Goal: Task Accomplishment & Management: Complete application form

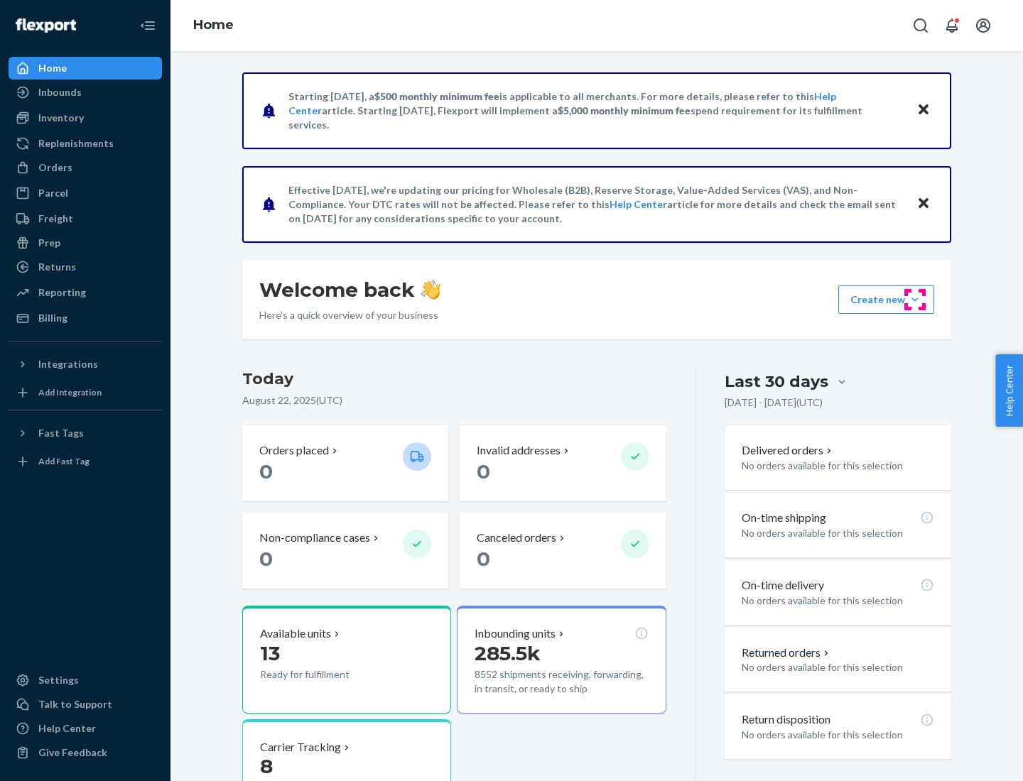
click at [915, 300] on button "Create new Create new inbound Create new order Create new product" at bounding box center [886, 300] width 96 height 28
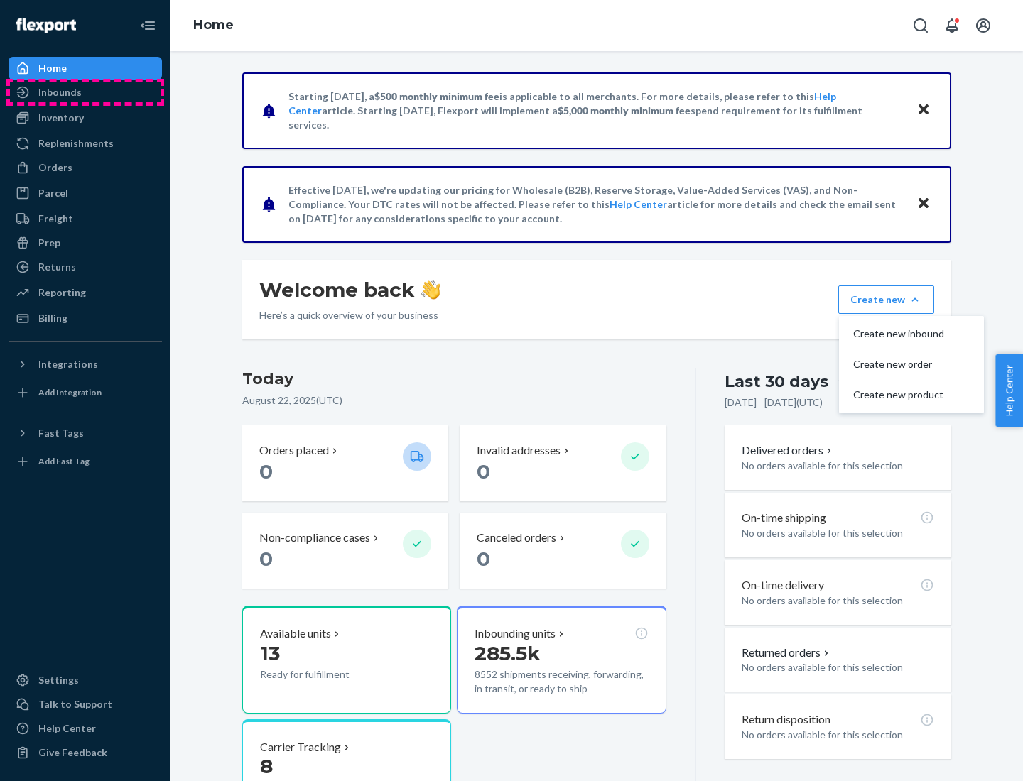
click at [85, 92] on div "Inbounds" at bounding box center [85, 92] width 151 height 20
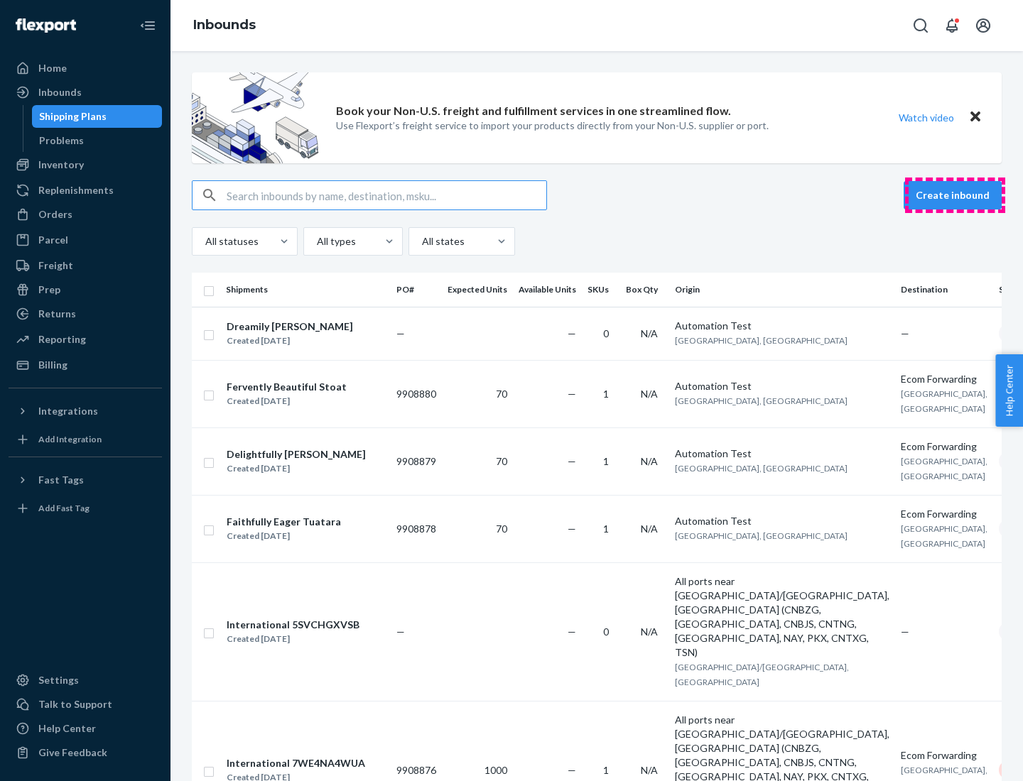
click at [955, 195] on button "Create inbound" at bounding box center [953, 195] width 98 height 28
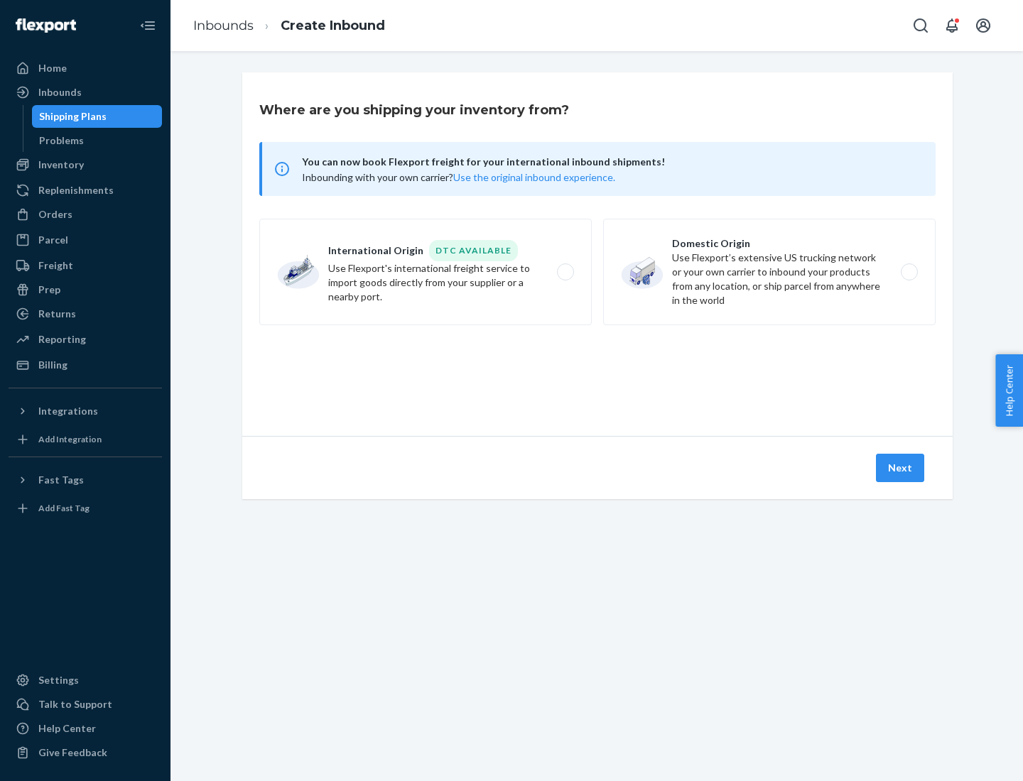
click at [769, 272] on label "Domestic Origin Use Flexport’s extensive US trucking network or your own carrie…" at bounding box center [769, 272] width 332 height 107
click at [909, 272] on input "Domestic Origin Use Flexport’s extensive US trucking network or your own carrie…" at bounding box center [913, 272] width 9 height 9
radio input "true"
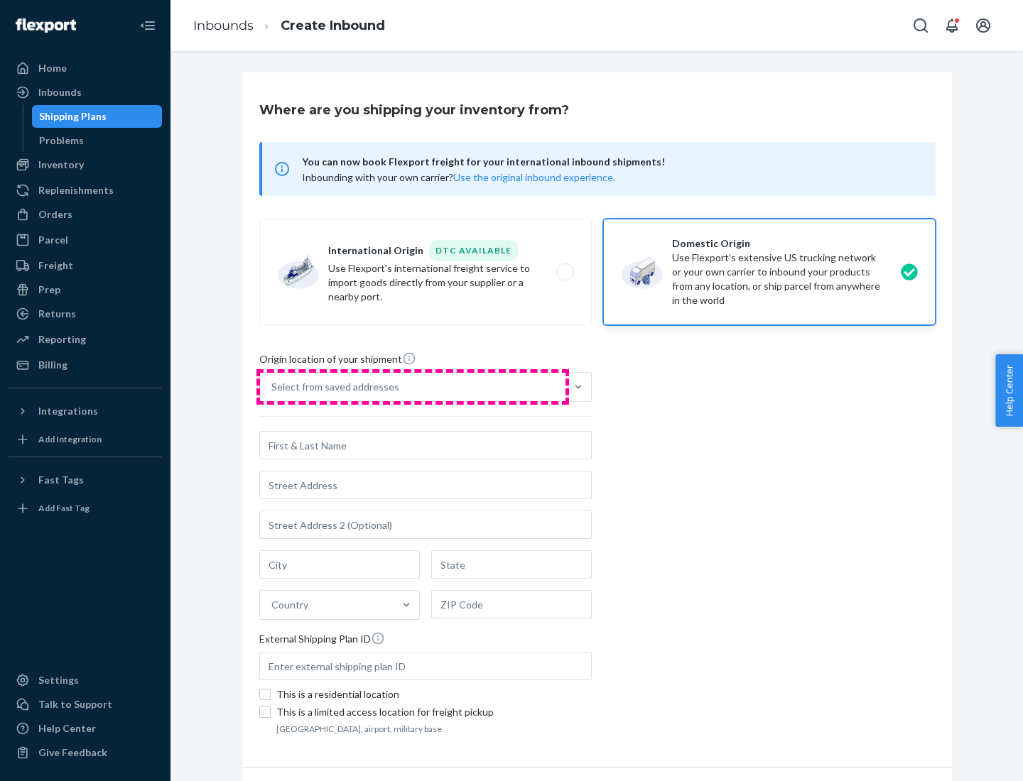
click at [413, 387] on div "Select from saved addresses" at bounding box center [412, 387] width 305 height 28
click at [273, 387] on input "Select from saved addresses" at bounding box center [271, 387] width 1 height 14
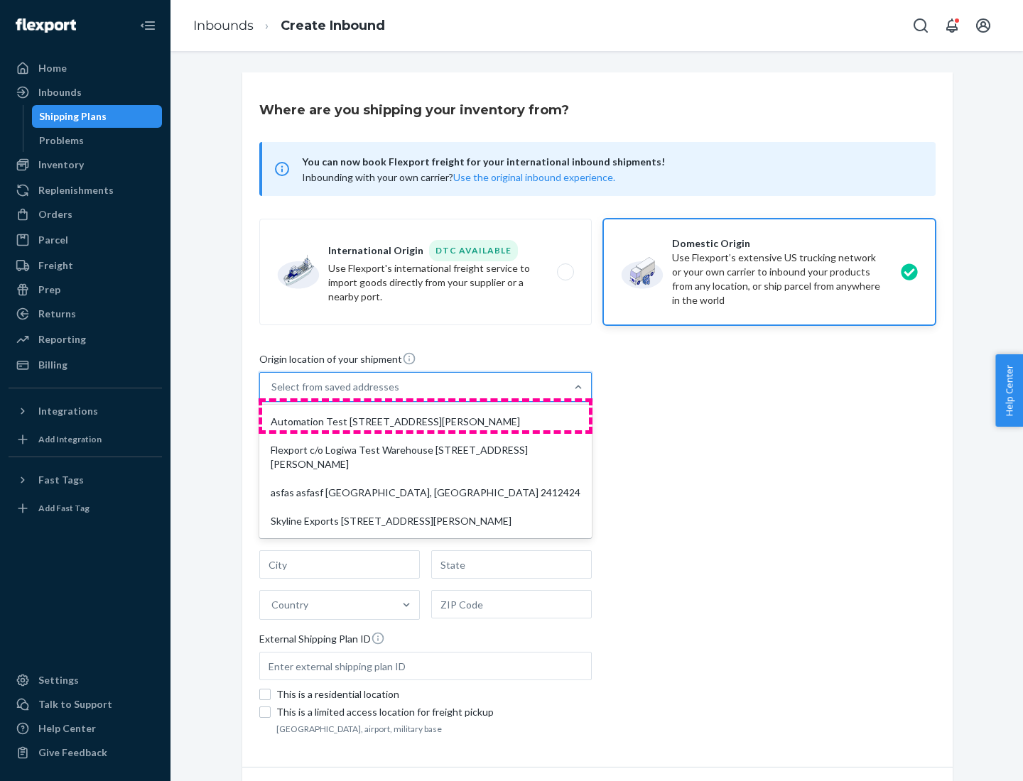
scroll to position [6, 0]
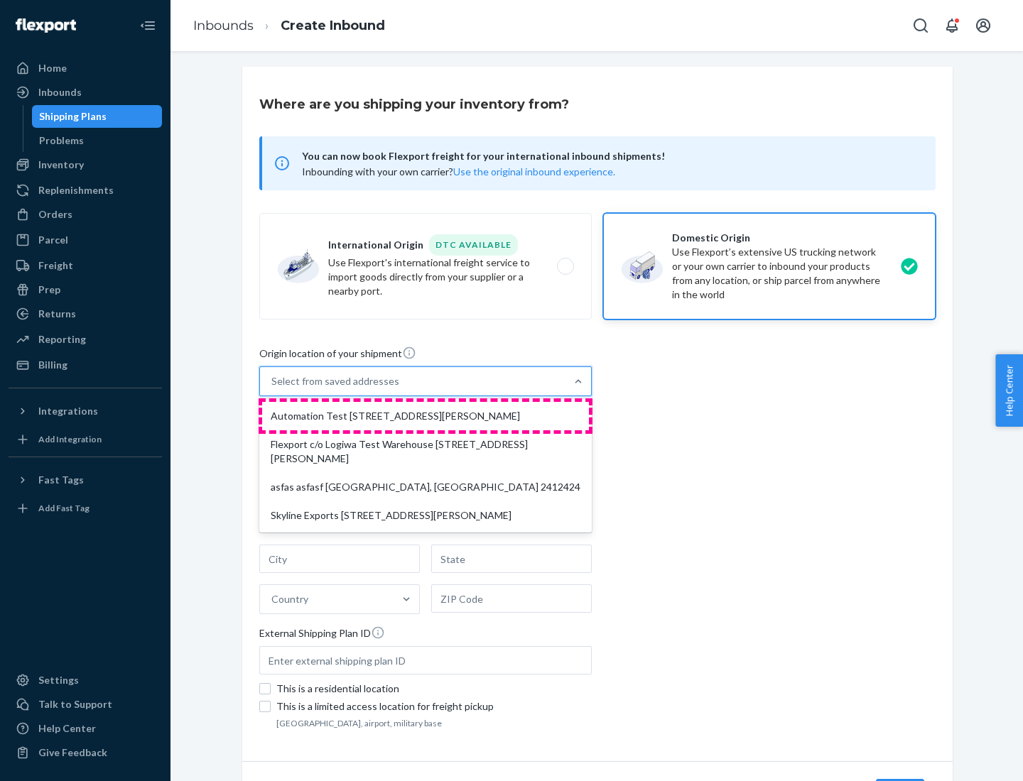
click at [426, 416] on div "Automation Test [STREET_ADDRESS][PERSON_NAME]" at bounding box center [425, 416] width 327 height 28
click at [273, 389] on input "option Automation Test [STREET_ADDRESS][PERSON_NAME] focused, 1 of 4. 4 results…" at bounding box center [271, 381] width 1 height 14
type input "Automation Test"
type input "9th Floor"
type input "[GEOGRAPHIC_DATA]"
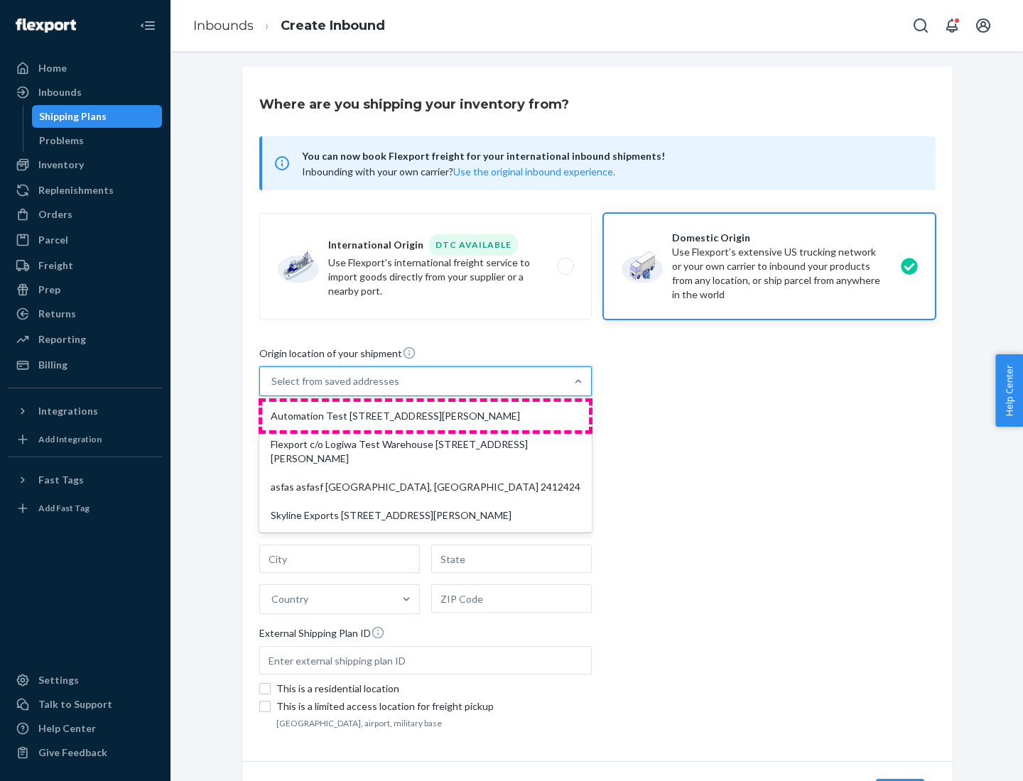
type input "CA"
type input "94104"
type input "[STREET_ADDRESS][PERSON_NAME]"
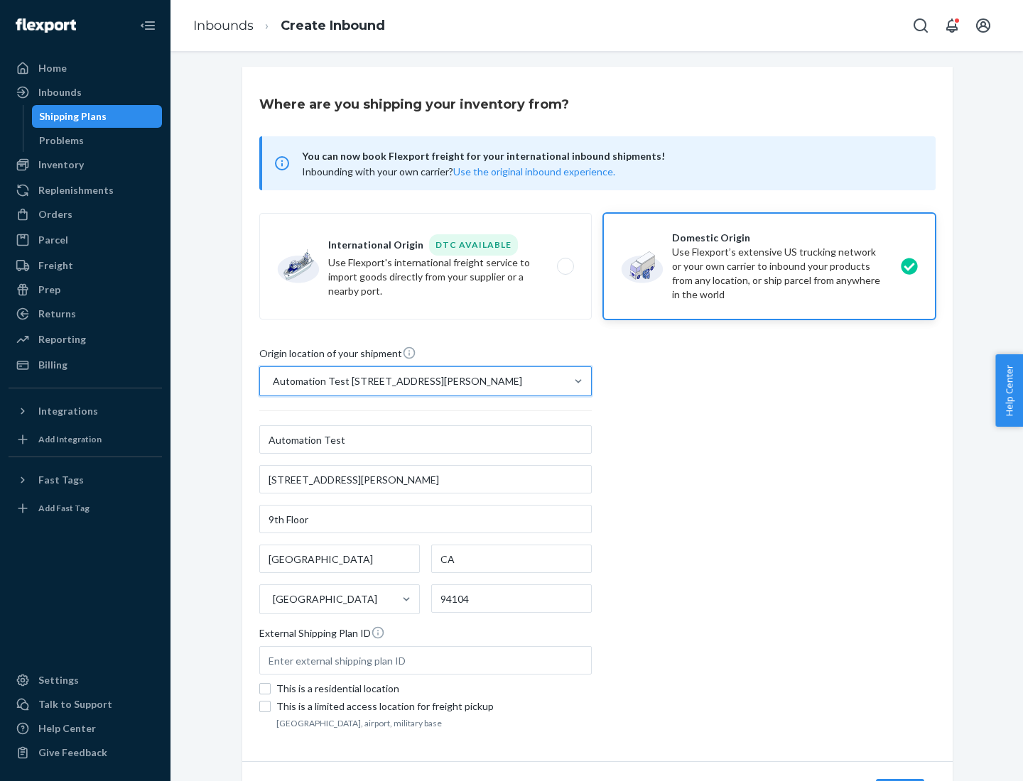
scroll to position [83, 0]
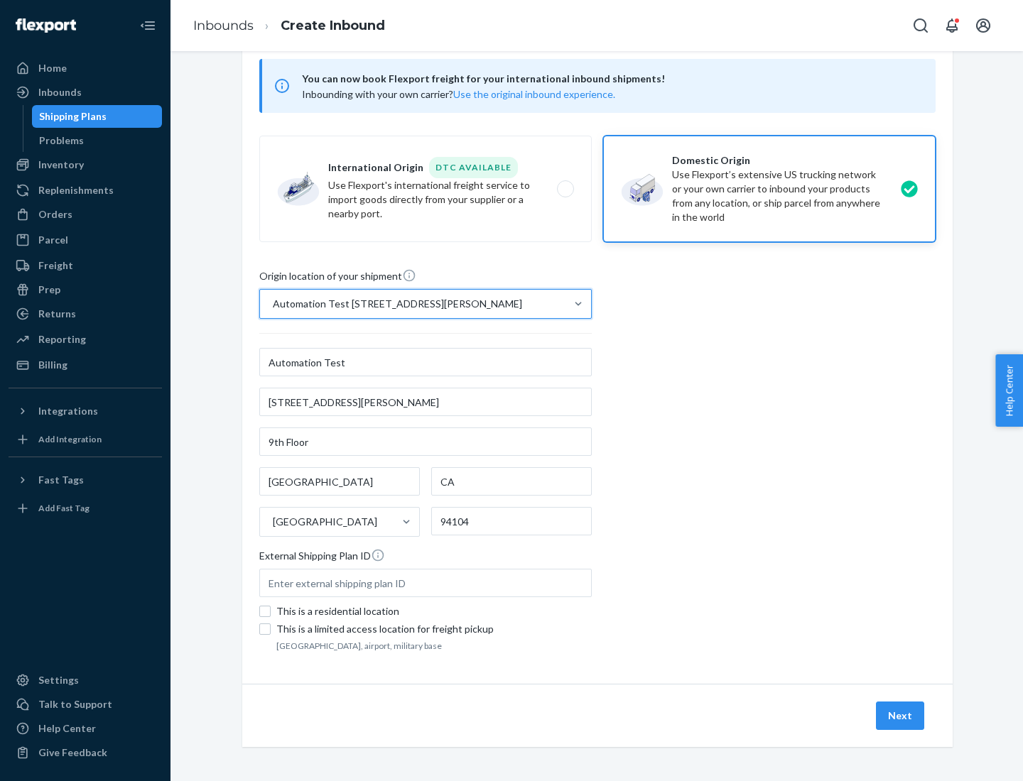
click at [901, 716] on button "Next" at bounding box center [900, 716] width 48 height 28
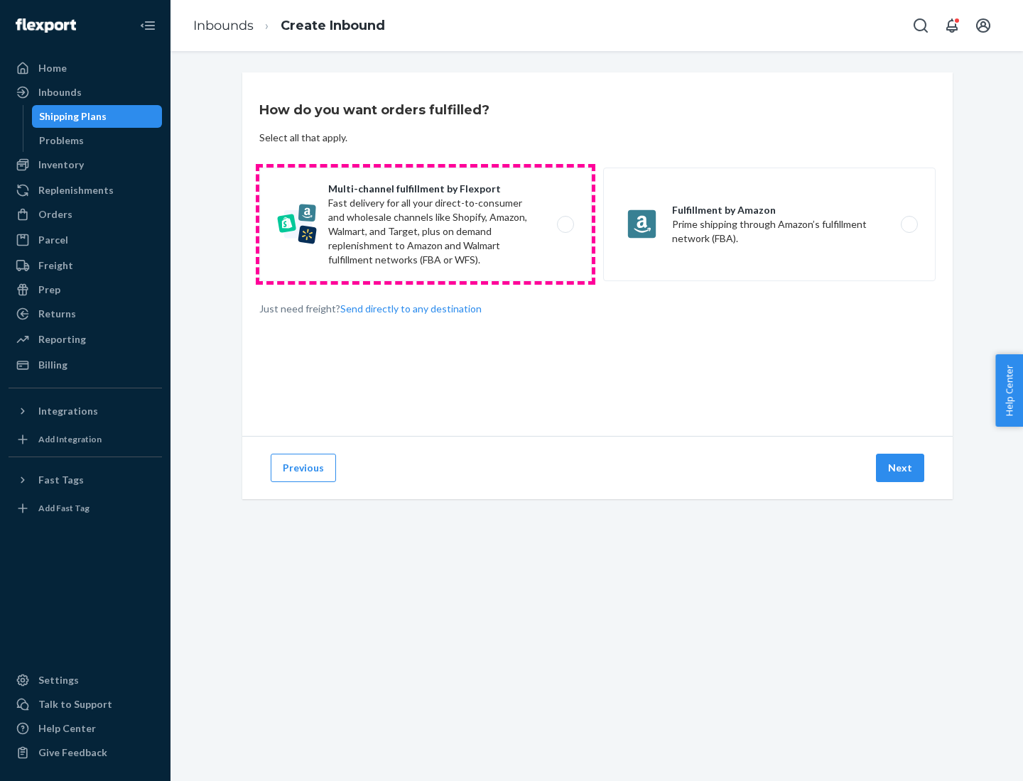
click at [426, 224] on label "Multi-channel fulfillment by Flexport Fast delivery for all your direct-to-cons…" at bounding box center [425, 225] width 332 height 114
click at [565, 224] on input "Multi-channel fulfillment by Flexport Fast delivery for all your direct-to-cons…" at bounding box center [569, 224] width 9 height 9
radio input "true"
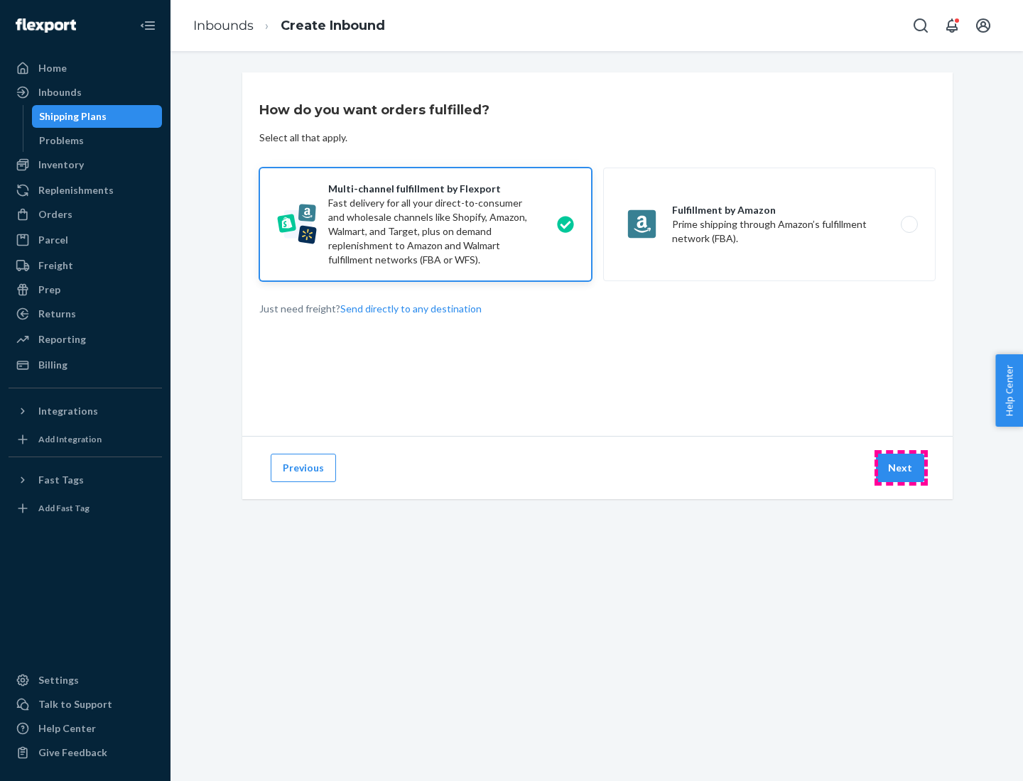
click at [901, 468] on button "Next" at bounding box center [900, 468] width 48 height 28
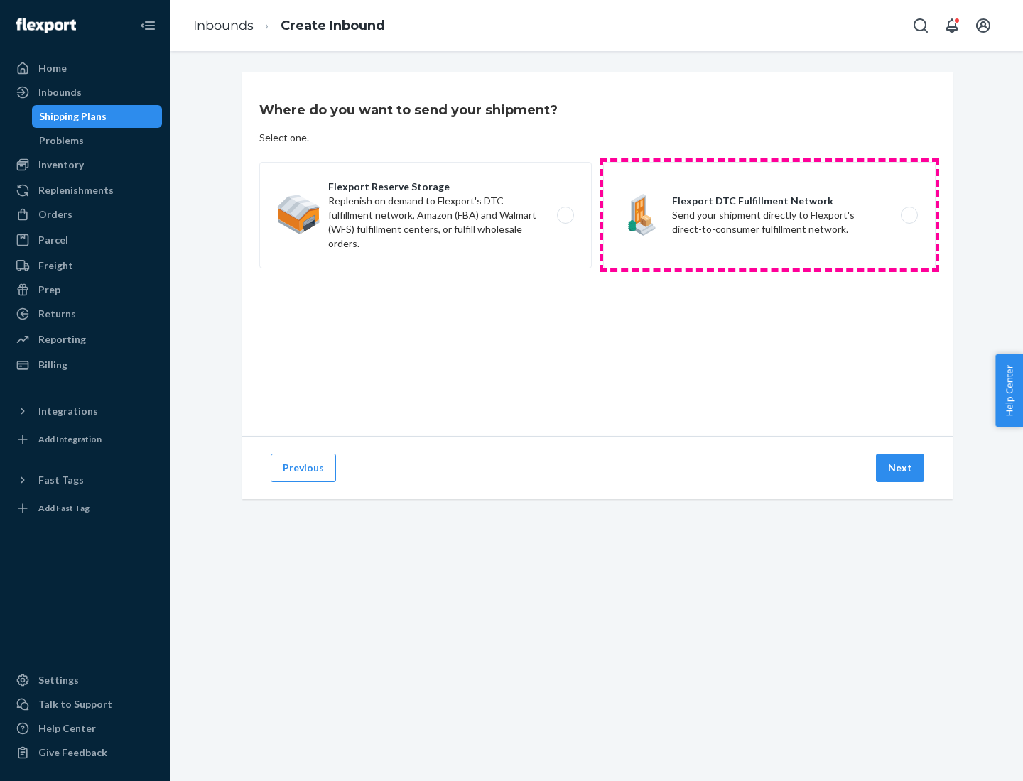
click at [769, 215] on label "Flexport DTC Fulfillment Network Send your shipment directly to Flexport's dire…" at bounding box center [769, 215] width 332 height 107
click at [909, 215] on input "Flexport DTC Fulfillment Network Send your shipment directly to Flexport's dire…" at bounding box center [913, 215] width 9 height 9
radio input "true"
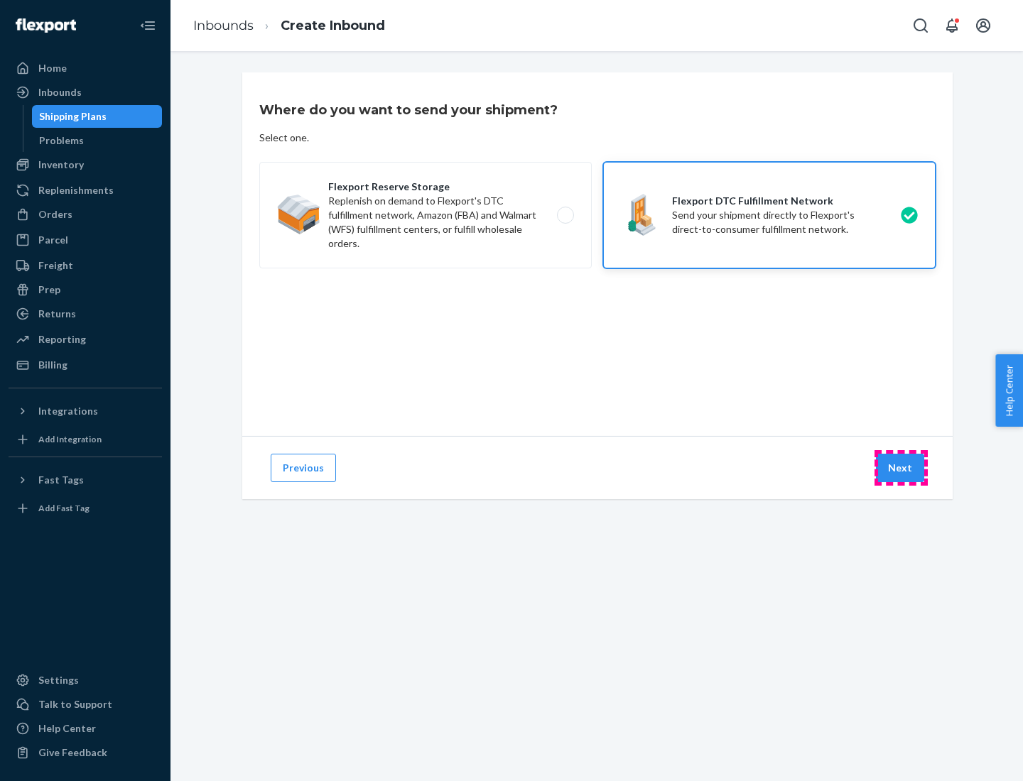
click at [901, 468] on button "Next" at bounding box center [900, 468] width 48 height 28
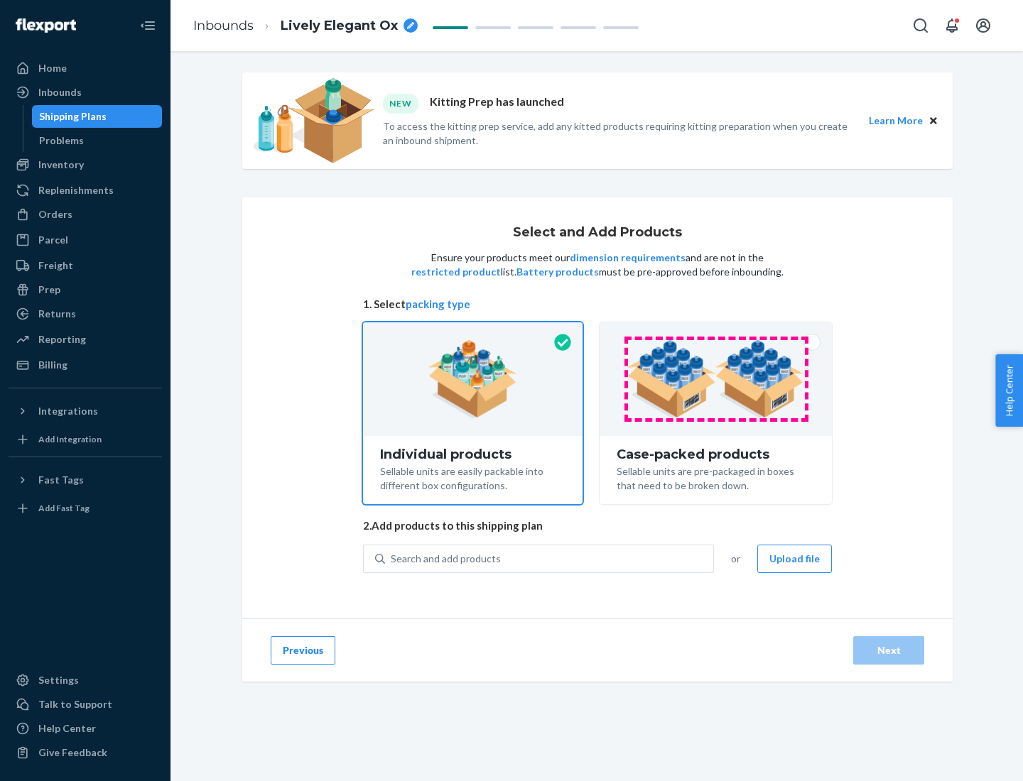
click at [716, 379] on img at bounding box center [715, 379] width 177 height 78
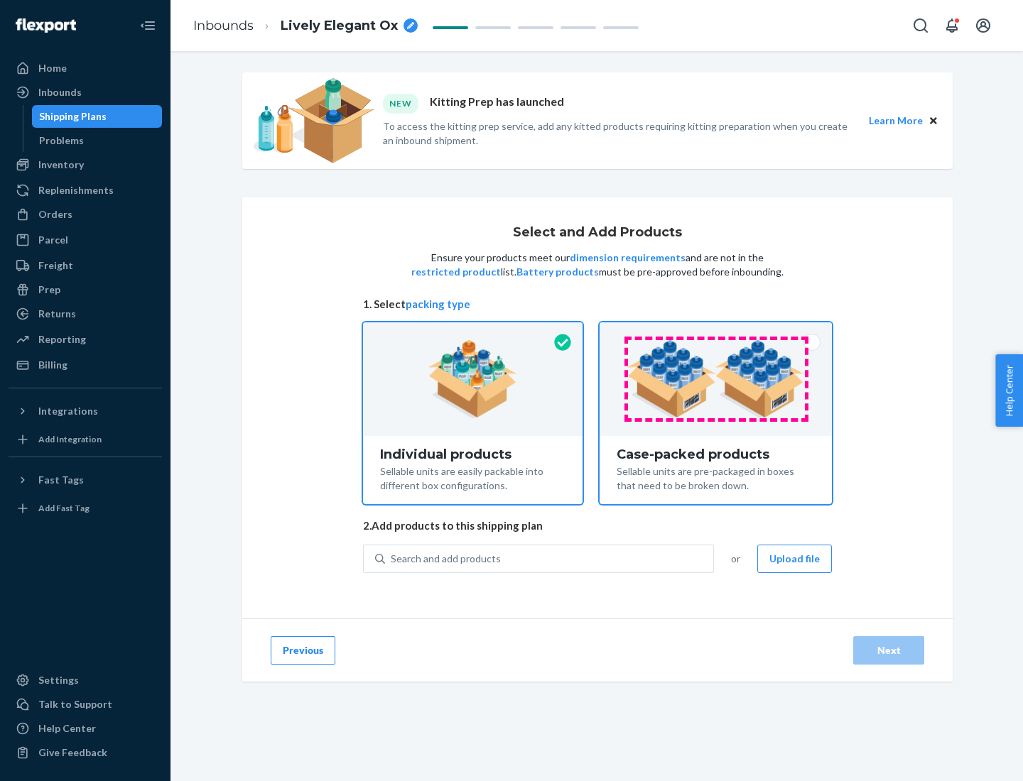
click at [716, 332] on input "Case-packed products Sellable units are pre-packaged in boxes that need to be b…" at bounding box center [715, 327] width 9 height 9
radio input "true"
radio input "false"
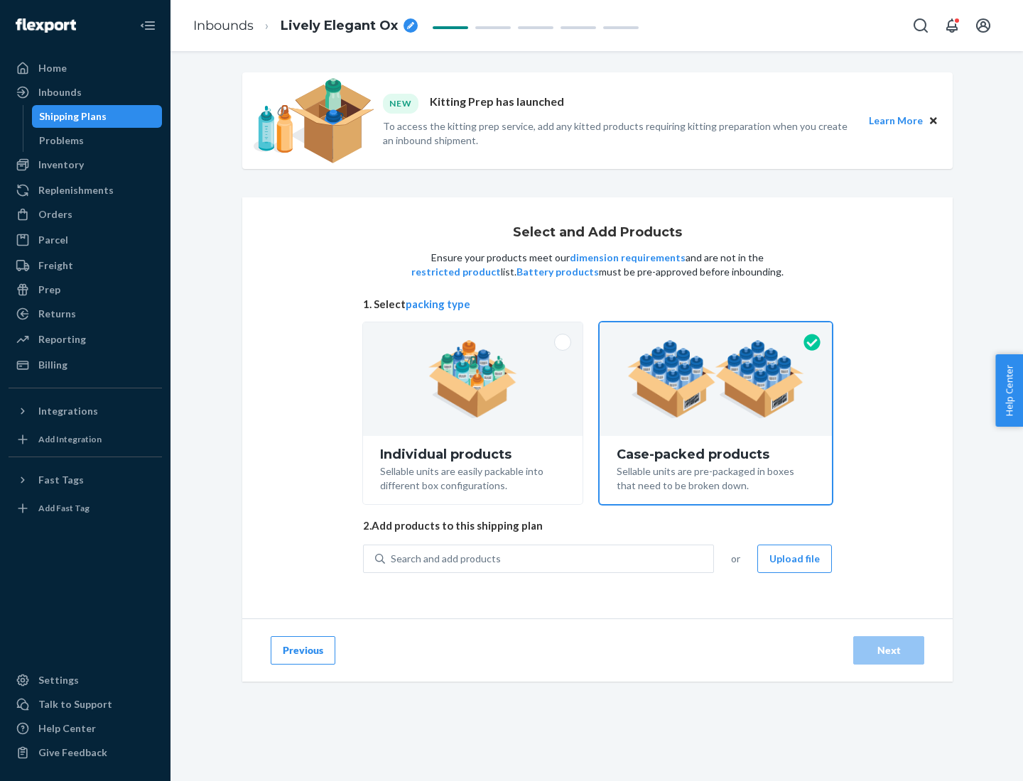
click at [550, 558] on div "Search and add products" at bounding box center [549, 559] width 328 height 26
click at [392, 558] on input "Search and add products" at bounding box center [391, 559] width 1 height 14
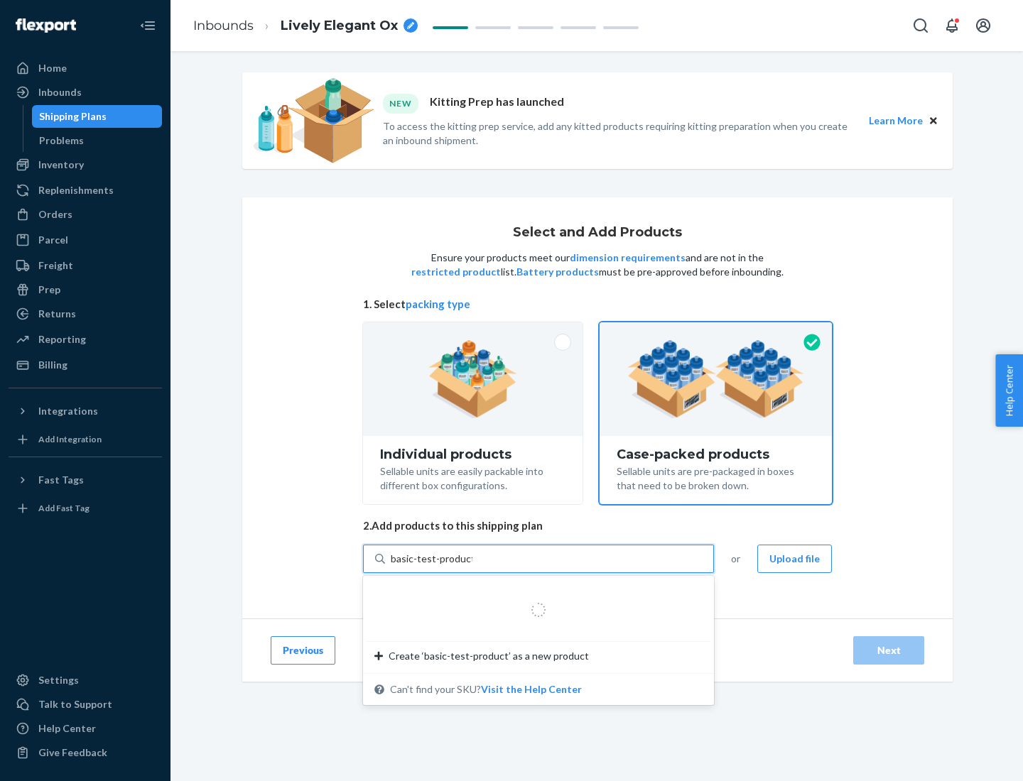
type input "basic-test-product-1"
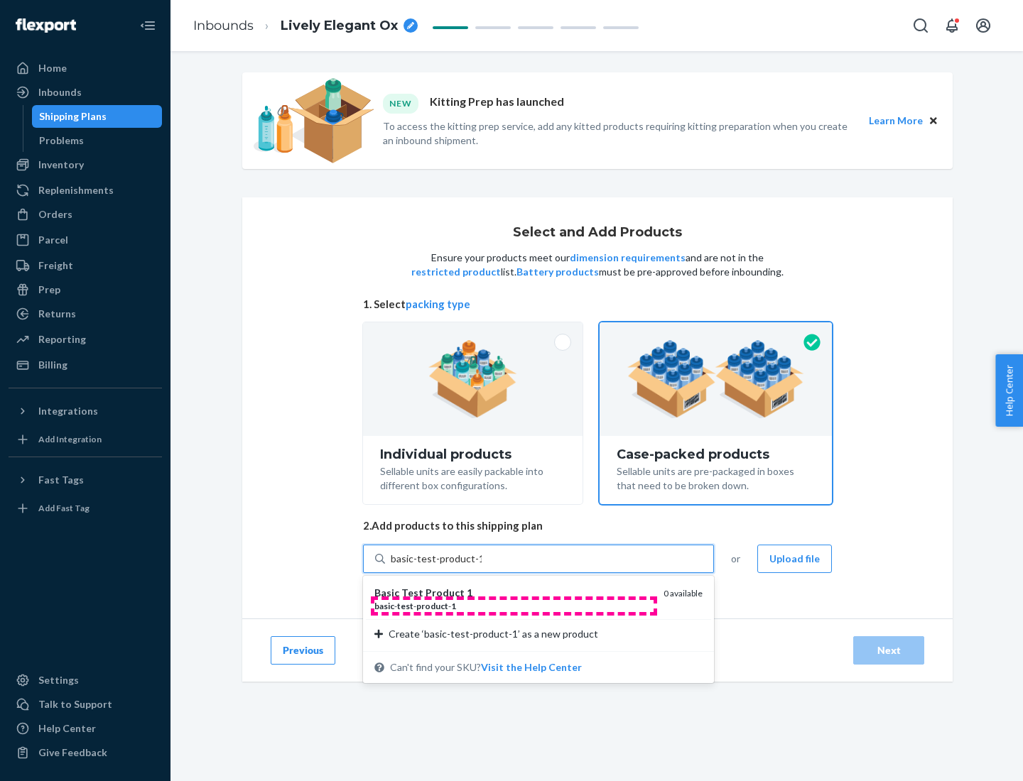
click at [514, 606] on div "basic - test - product - 1" at bounding box center [513, 606] width 278 height 12
click at [482, 566] on input "basic-test-product-1" at bounding box center [436, 559] width 91 height 14
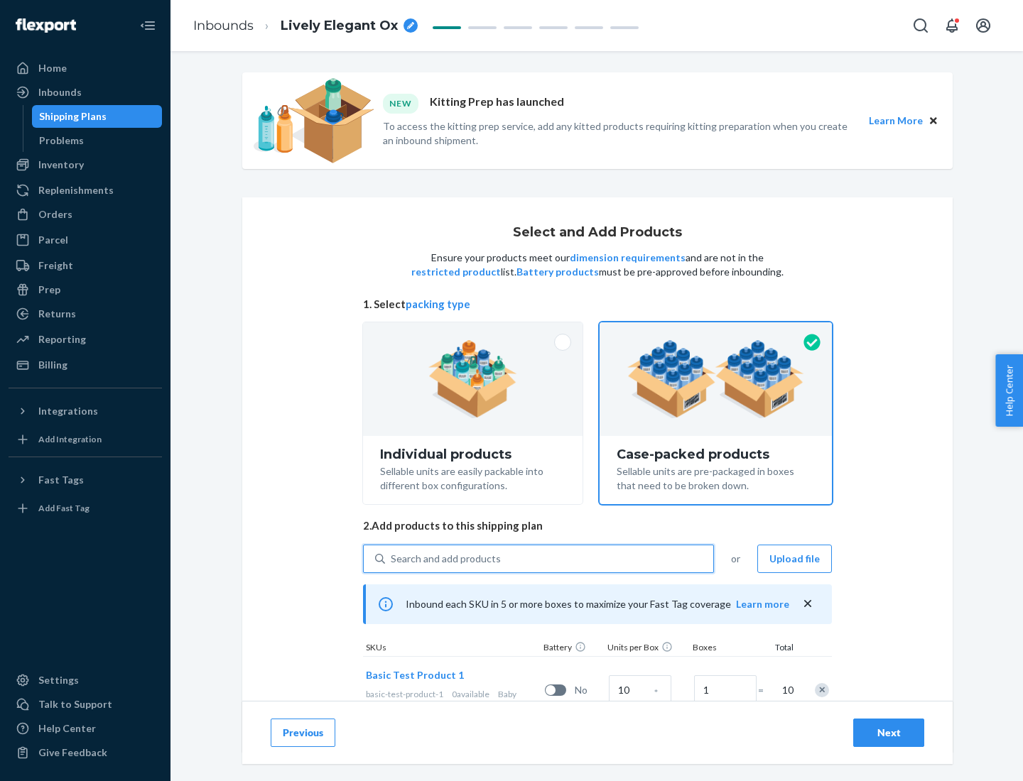
scroll to position [51, 0]
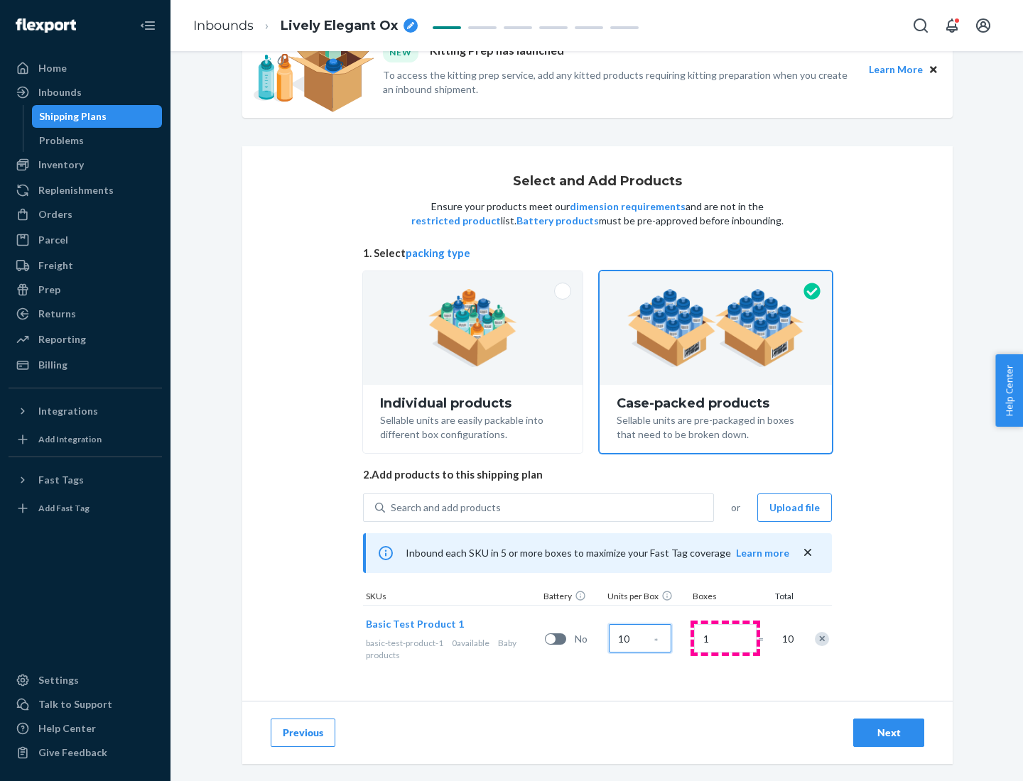
type input "10"
type input "7"
click at [889, 733] on div "Next" at bounding box center [888, 733] width 47 height 14
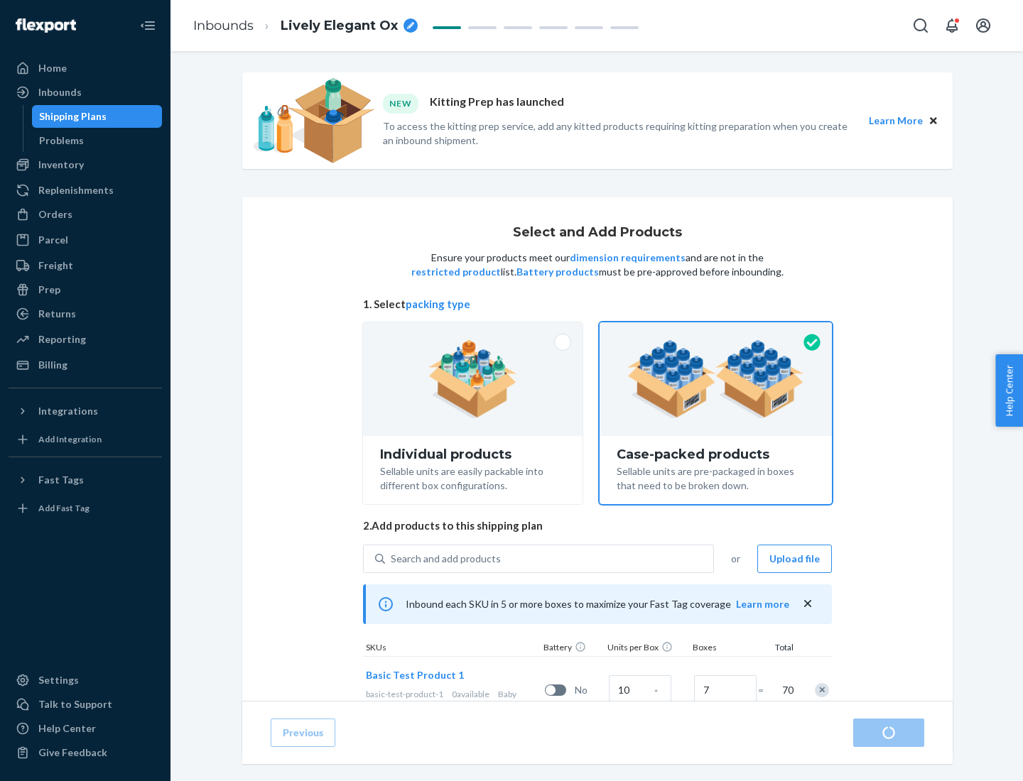
radio input "true"
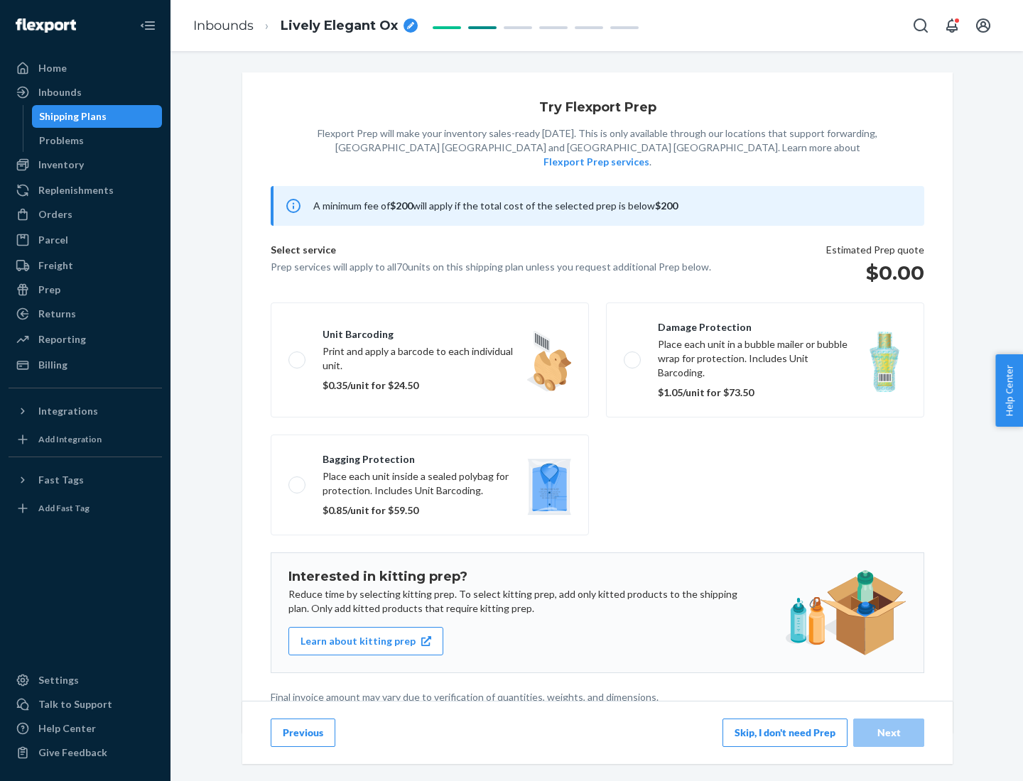
scroll to position [4, 0]
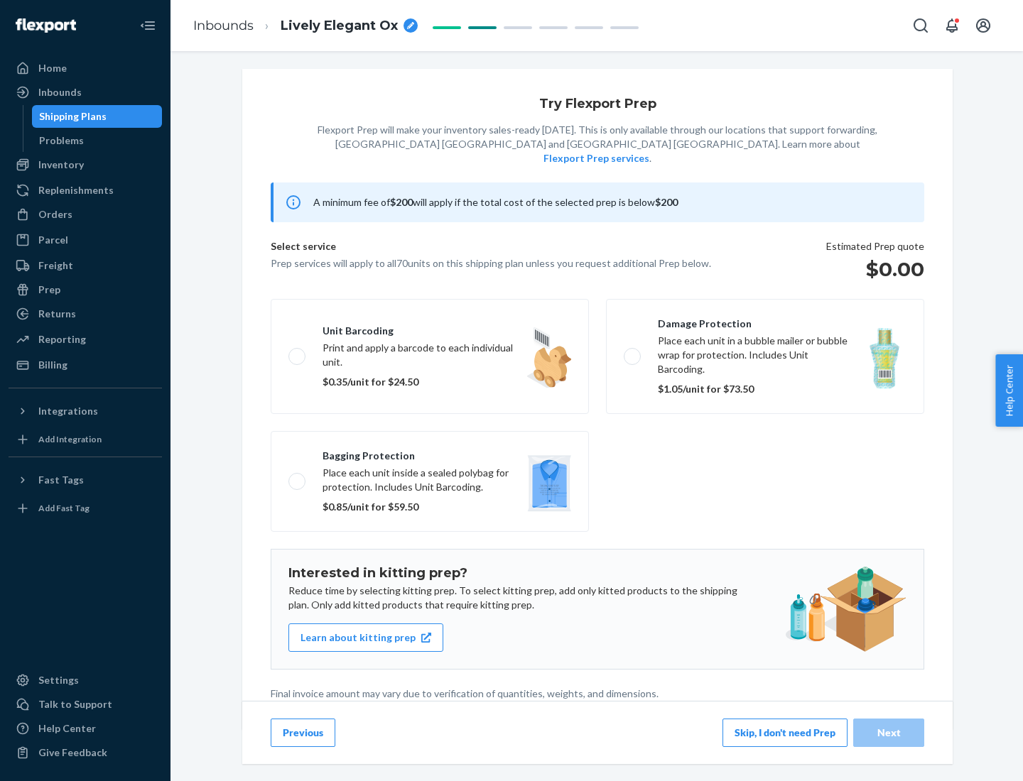
click at [785, 732] on button "Skip, I don't need Prep" at bounding box center [784, 733] width 125 height 28
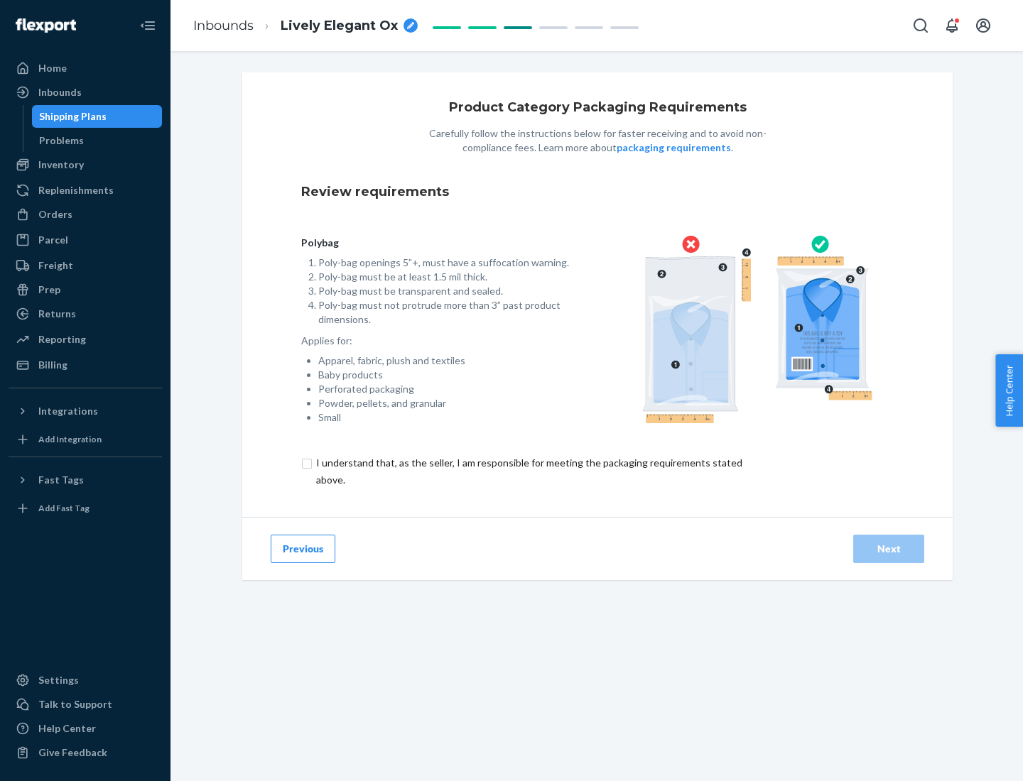
click at [528, 471] on input "checkbox" at bounding box center [537, 472] width 472 height 34
checkbox input "true"
click at [889, 548] on div "Next" at bounding box center [888, 549] width 47 height 14
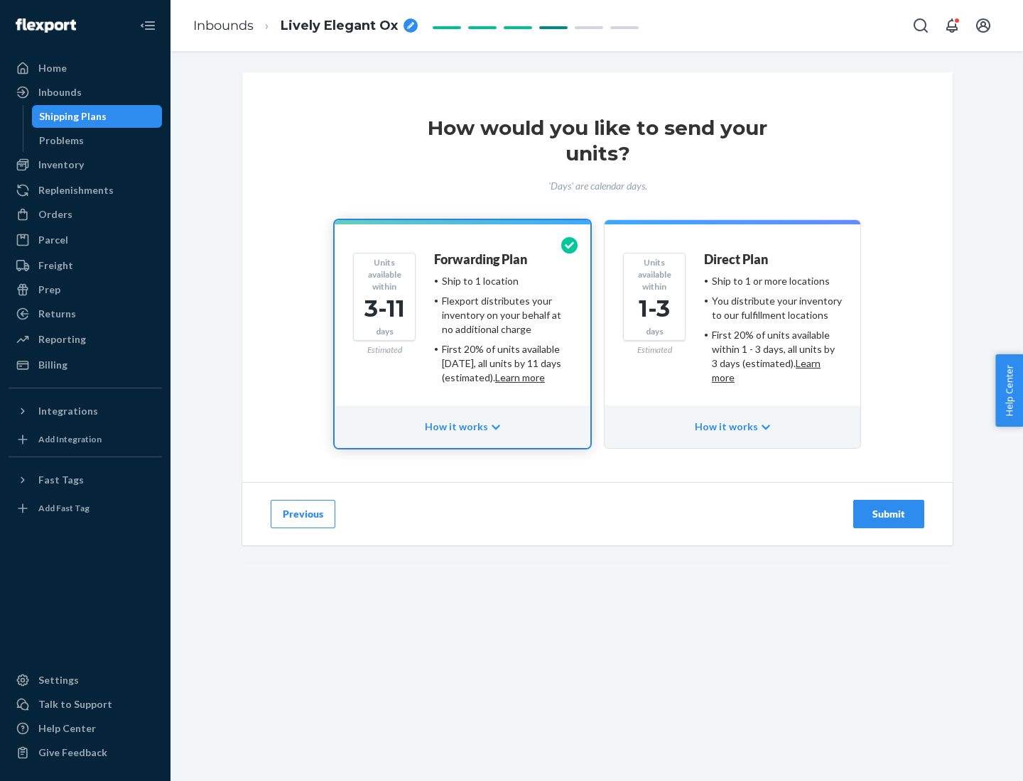
click at [732, 324] on ul "Ship to 1 or more locations You distribute your inventory to our fulfillment lo…" at bounding box center [773, 329] width 138 height 111
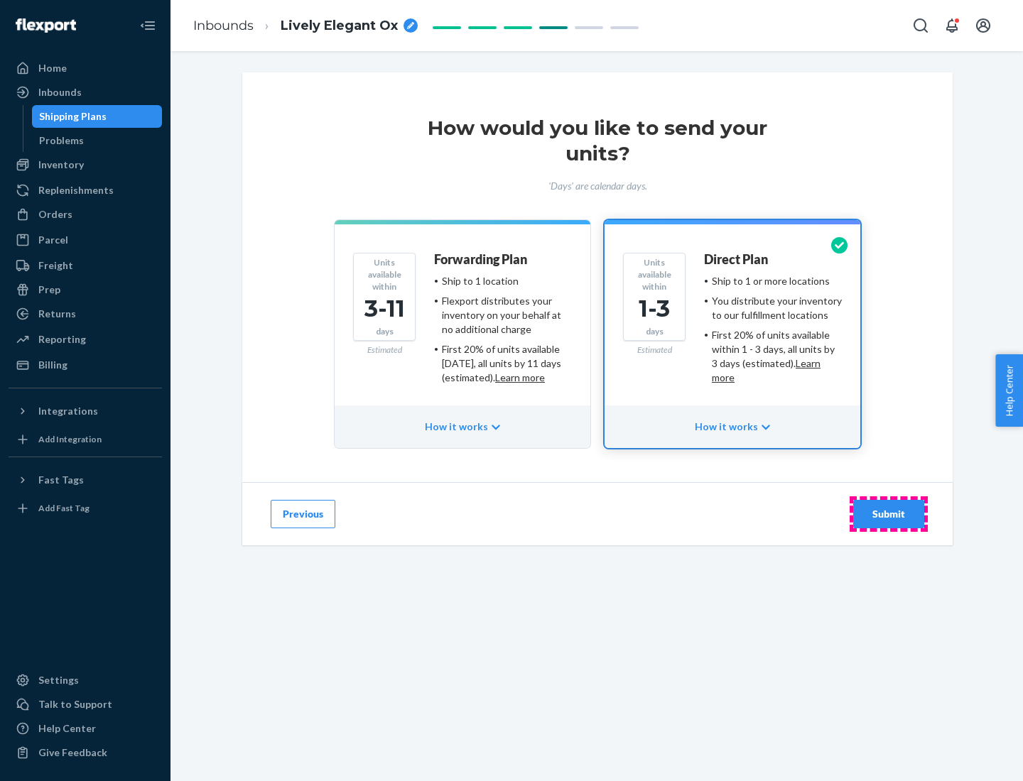
click at [889, 514] on div "Submit" at bounding box center [888, 514] width 47 height 14
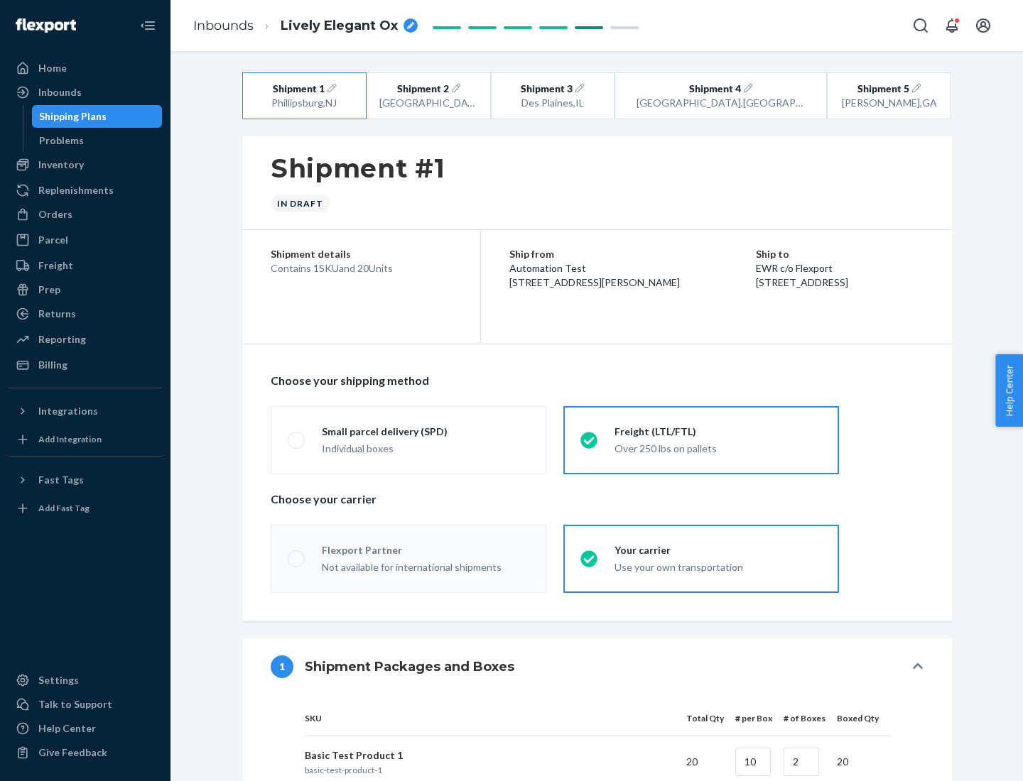
radio input "true"
radio input "false"
radio input "true"
radio input "false"
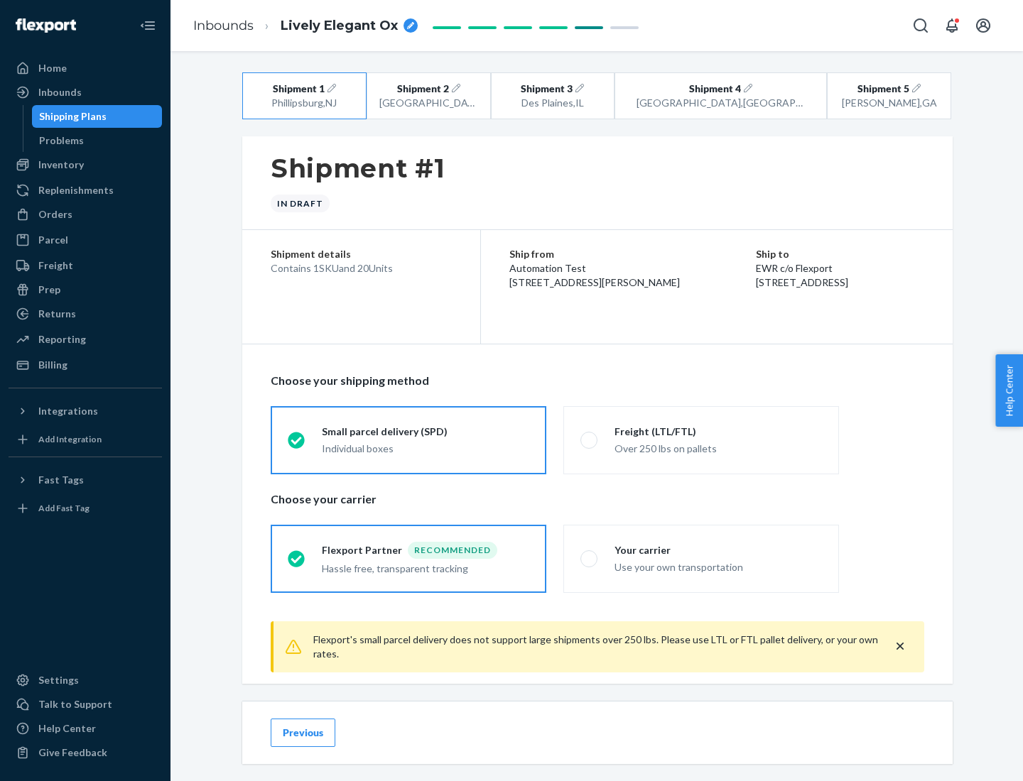
scroll to position [16, 0]
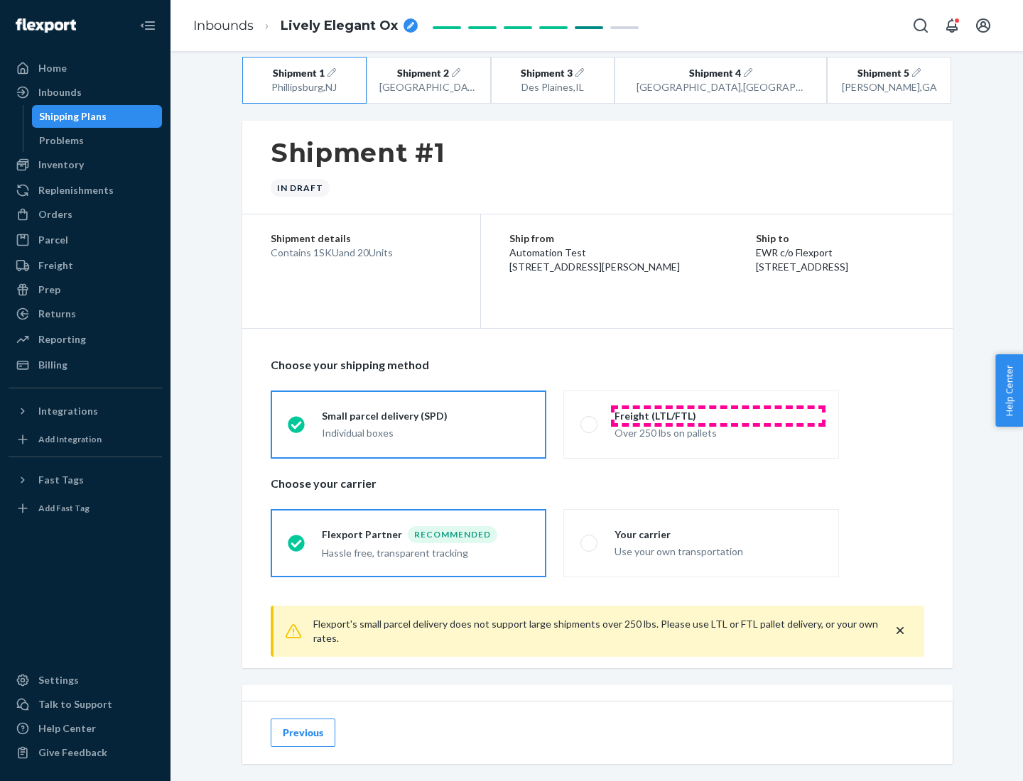
click at [718, 416] on div "Freight (LTL/FTL)" at bounding box center [717, 416] width 207 height 14
click at [590, 420] on input "Freight (LTL/FTL) Over 250 lbs on pallets" at bounding box center [584, 424] width 9 height 9
radio input "true"
radio input "false"
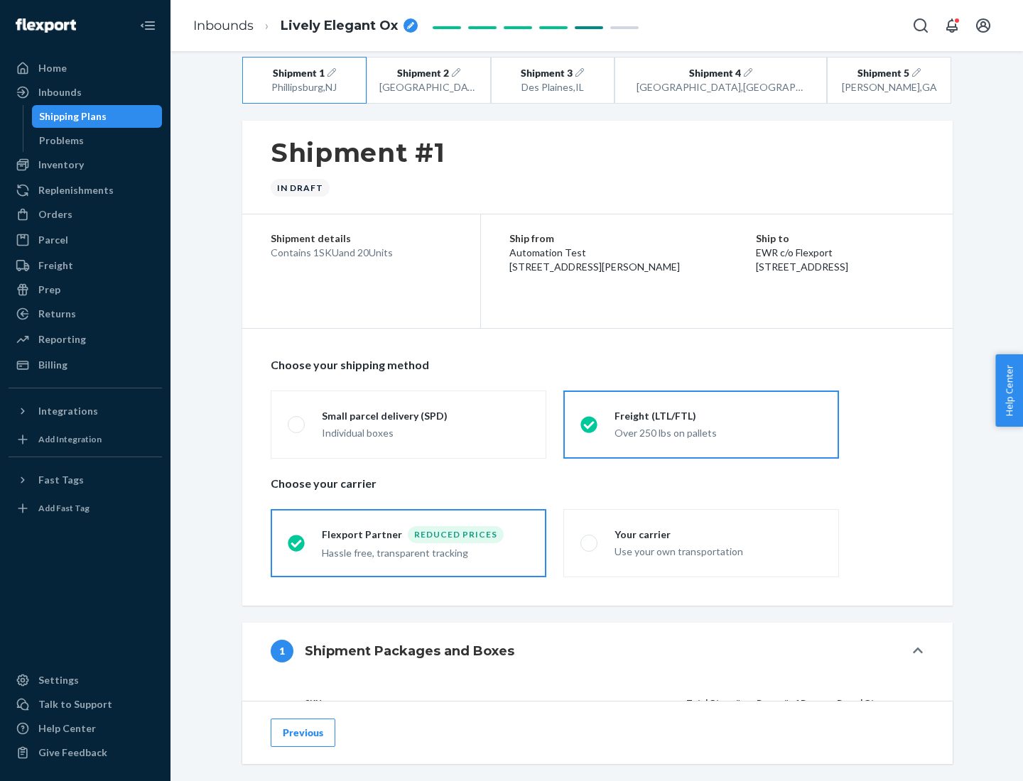
scroll to position [134, 0]
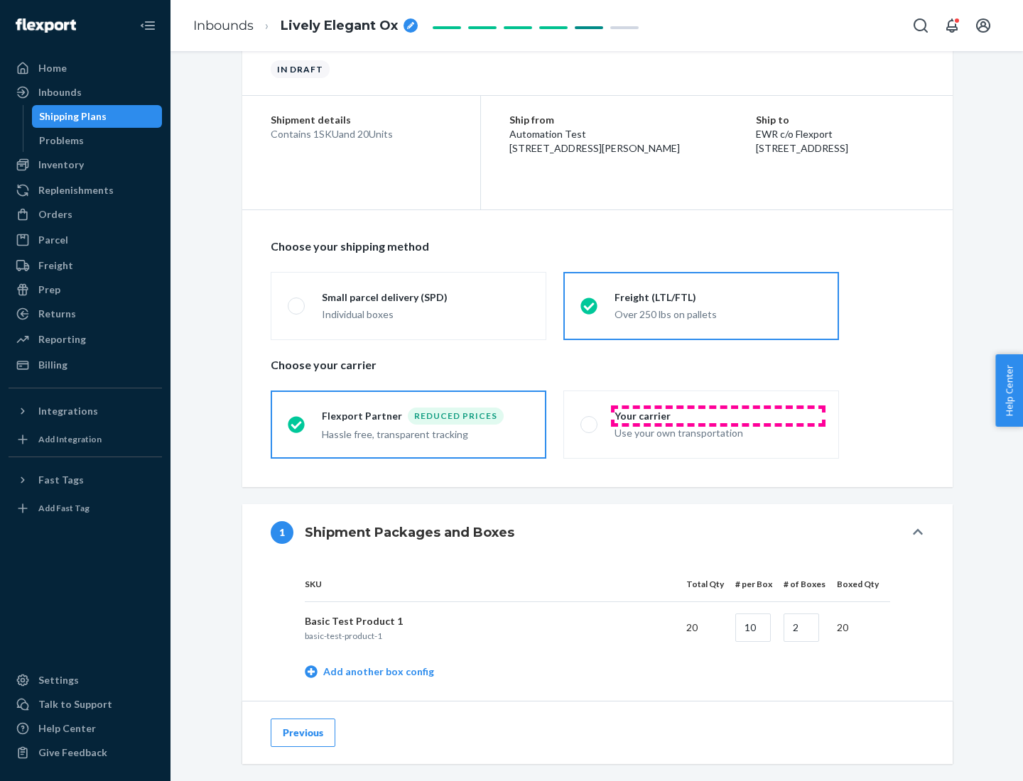
click at [718, 416] on div "Your carrier" at bounding box center [717, 416] width 207 height 14
click at [590, 420] on input "Your carrier Use your own transportation" at bounding box center [584, 424] width 9 height 9
radio input "true"
radio input "false"
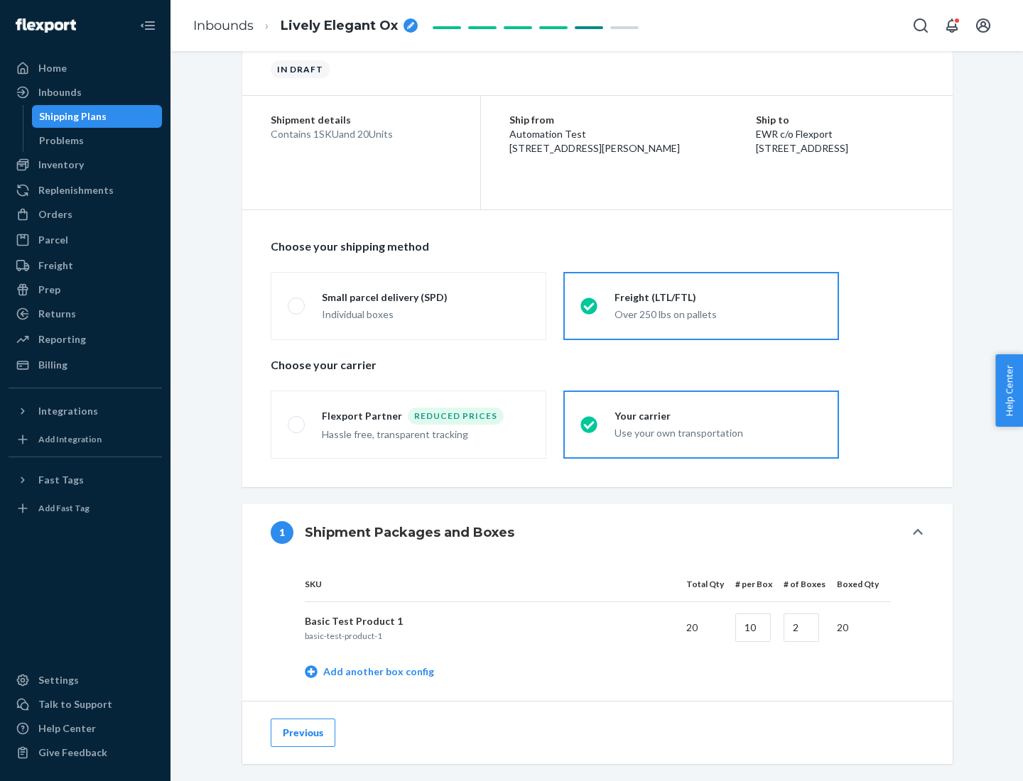
scroll to position [449, 0]
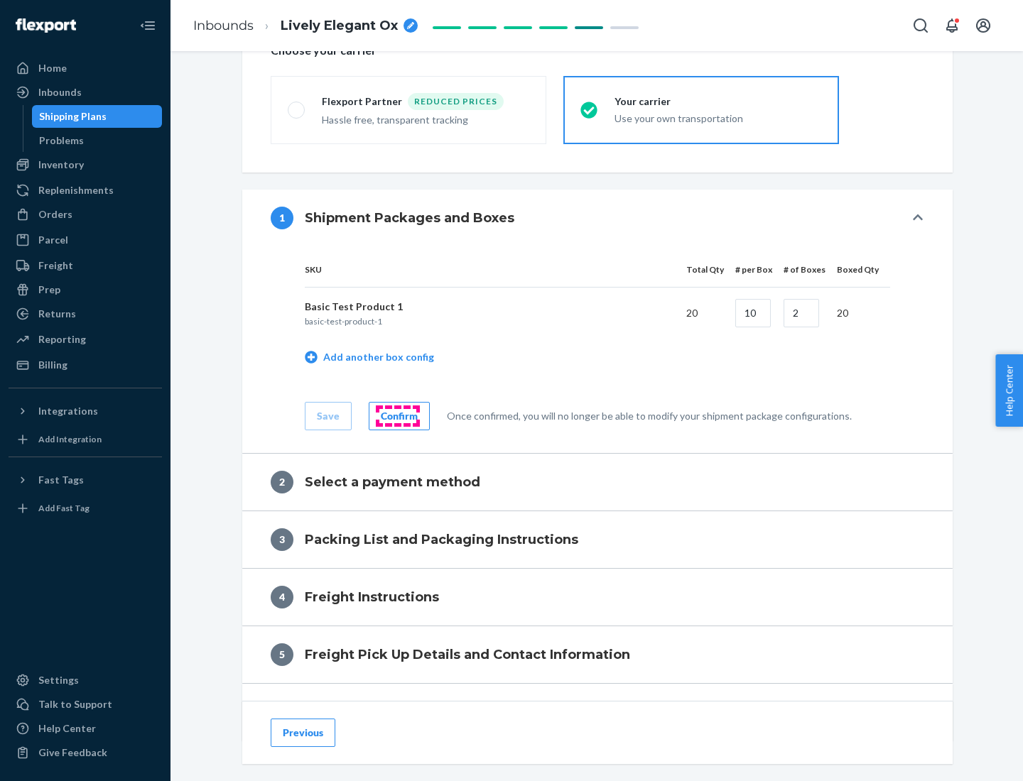
click at [397, 416] on div "Confirm" at bounding box center [399, 416] width 37 height 14
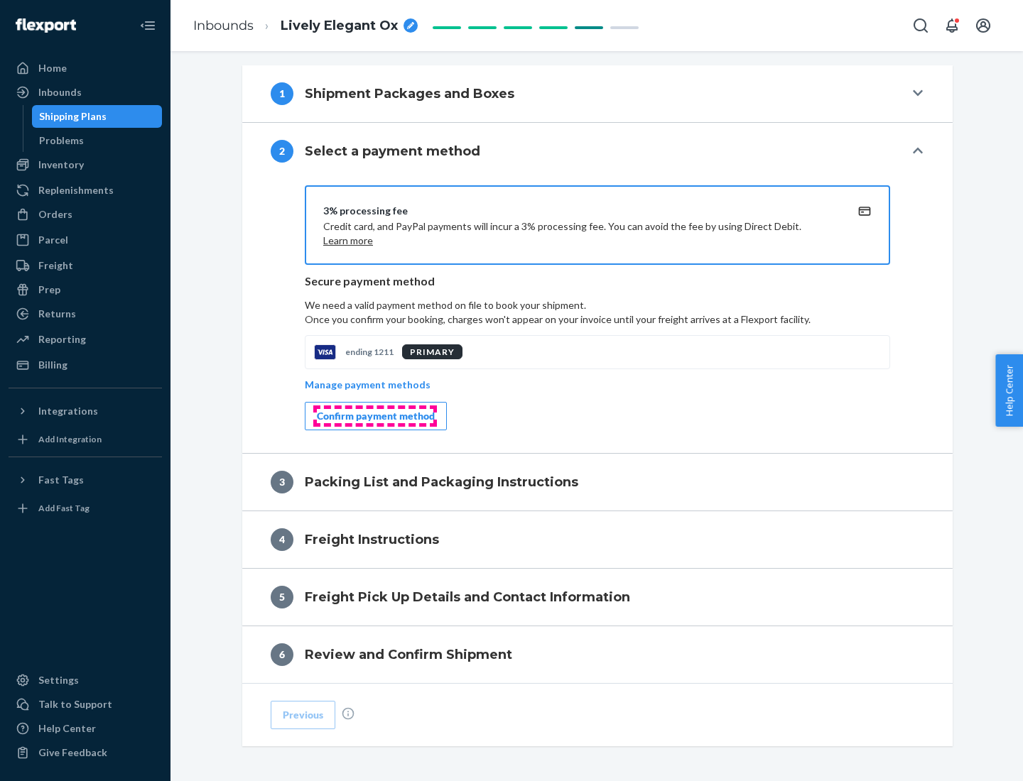
click at [374, 416] on div "Confirm payment method" at bounding box center [376, 416] width 118 height 14
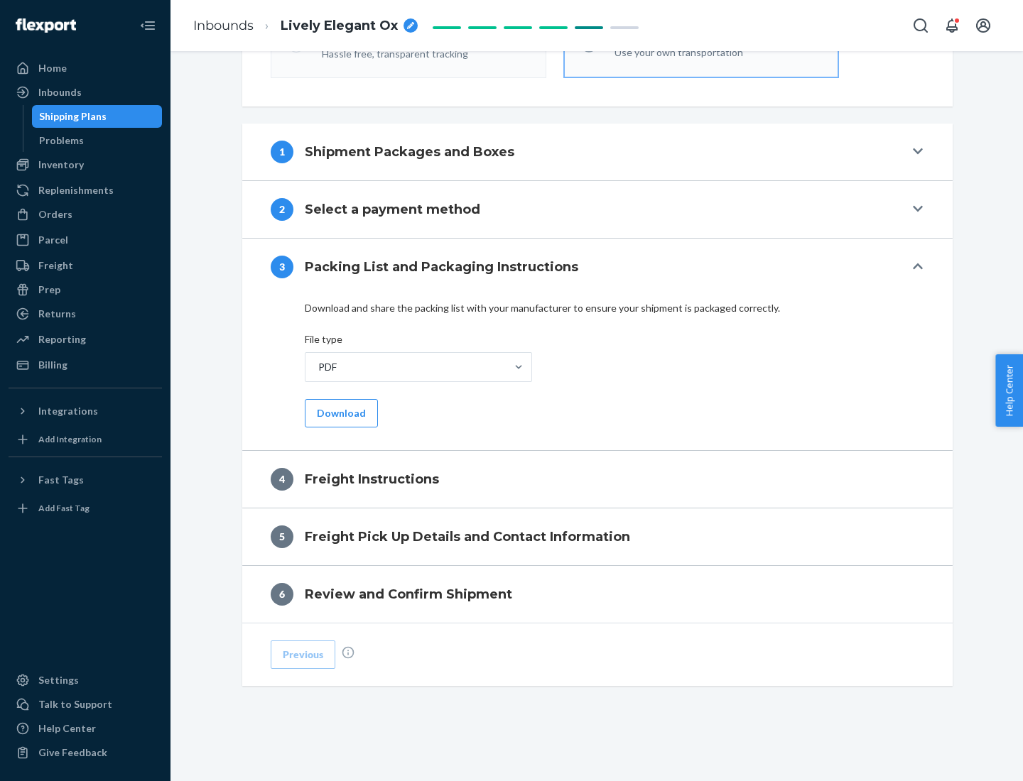
scroll to position [512, 0]
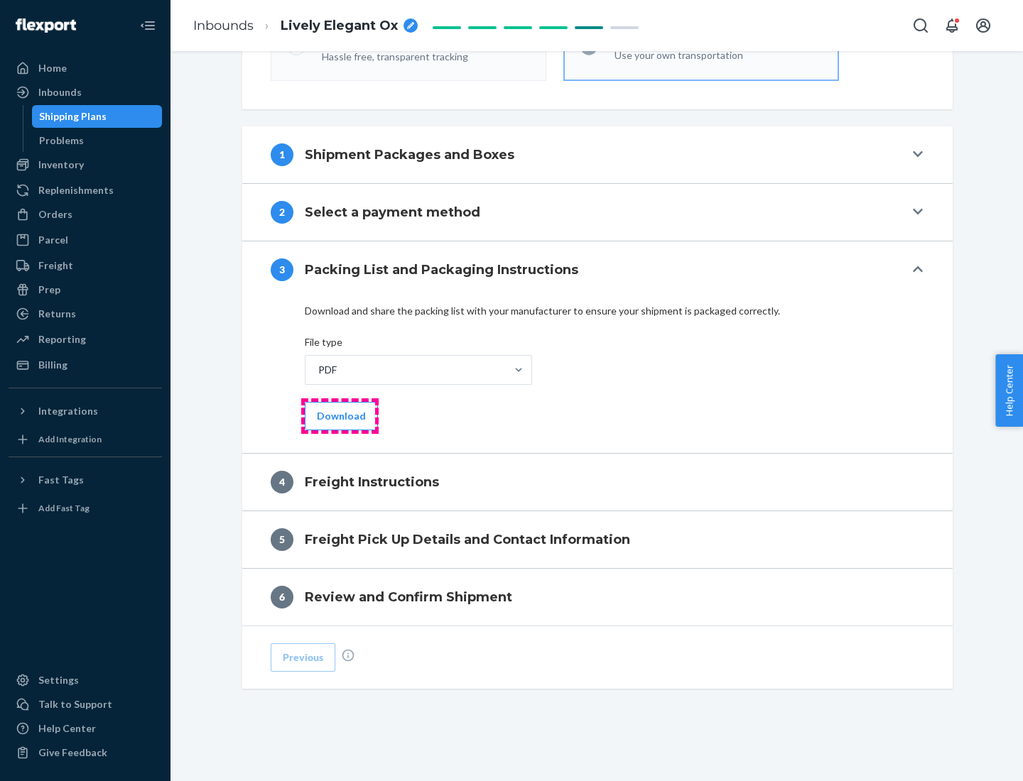
click at [340, 416] on button "Download" at bounding box center [341, 416] width 73 height 28
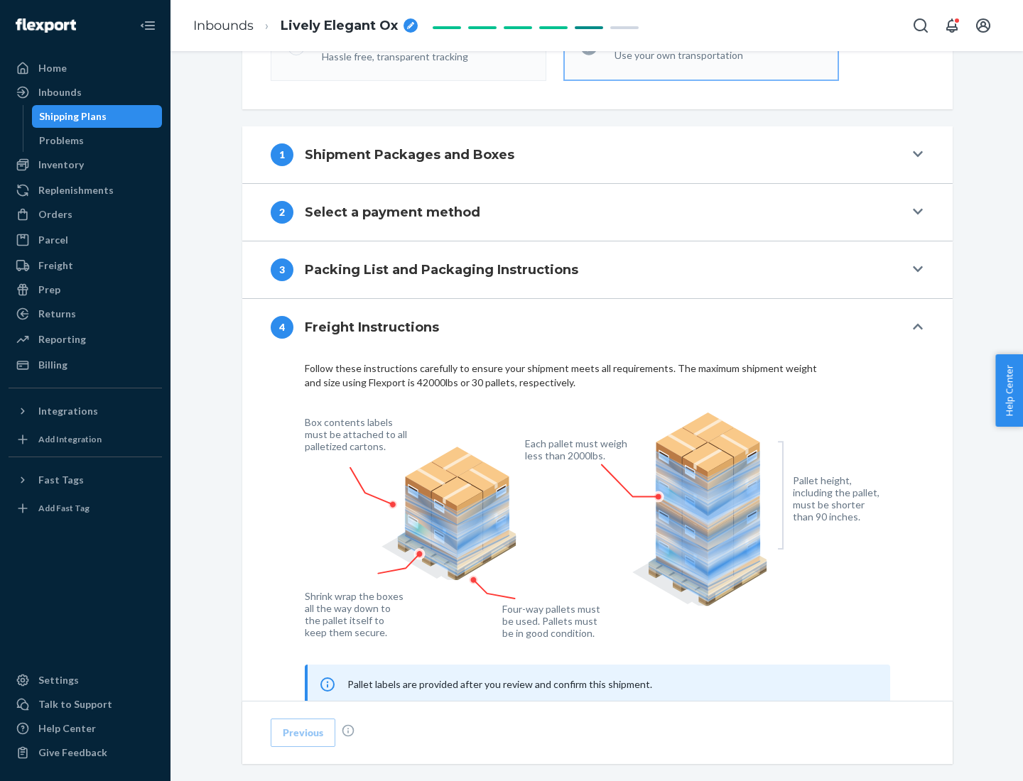
scroll to position [859, 0]
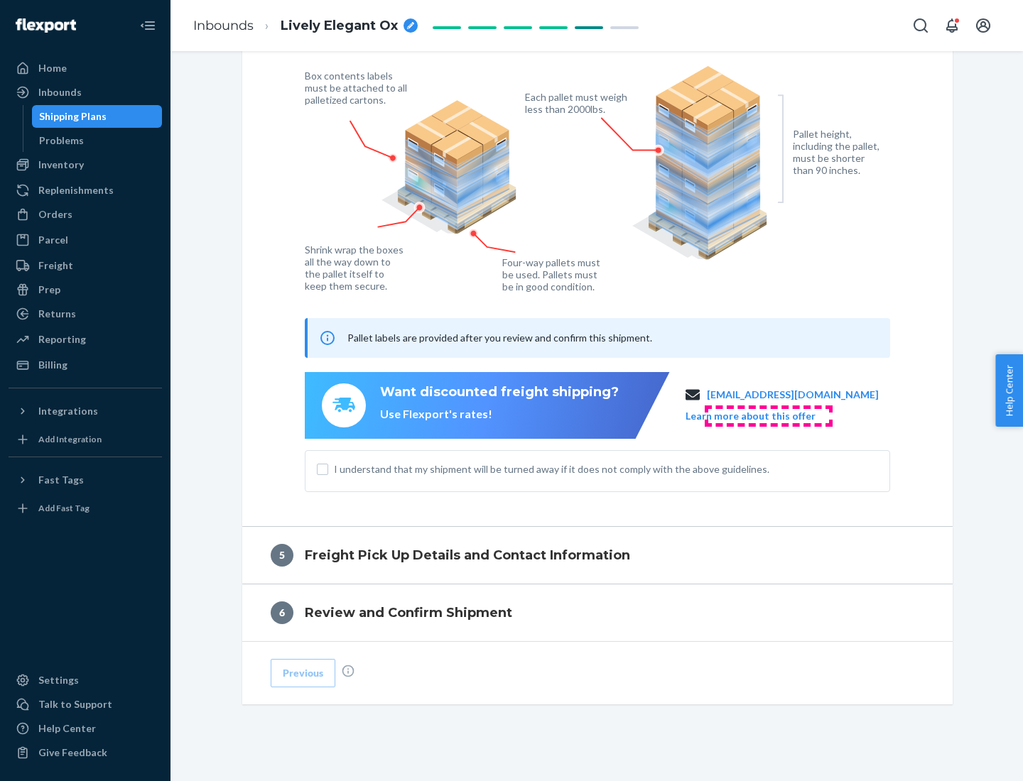
click at [768, 416] on button "Learn more about this offer" at bounding box center [750, 416] width 130 height 14
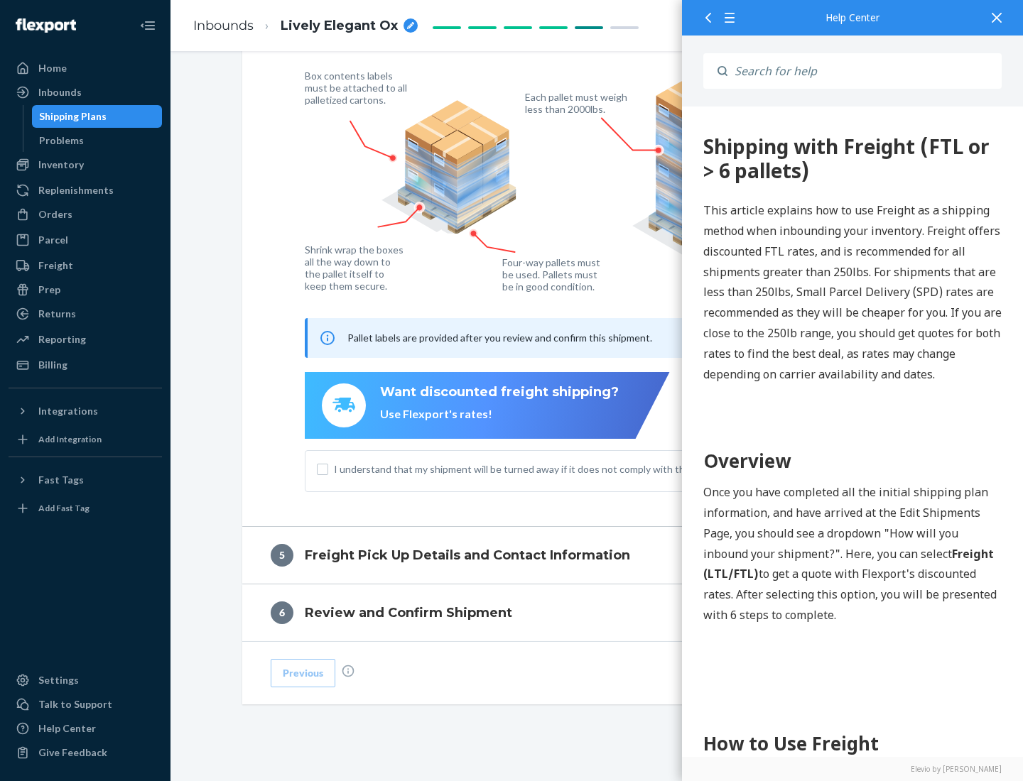
scroll to position [0, 0]
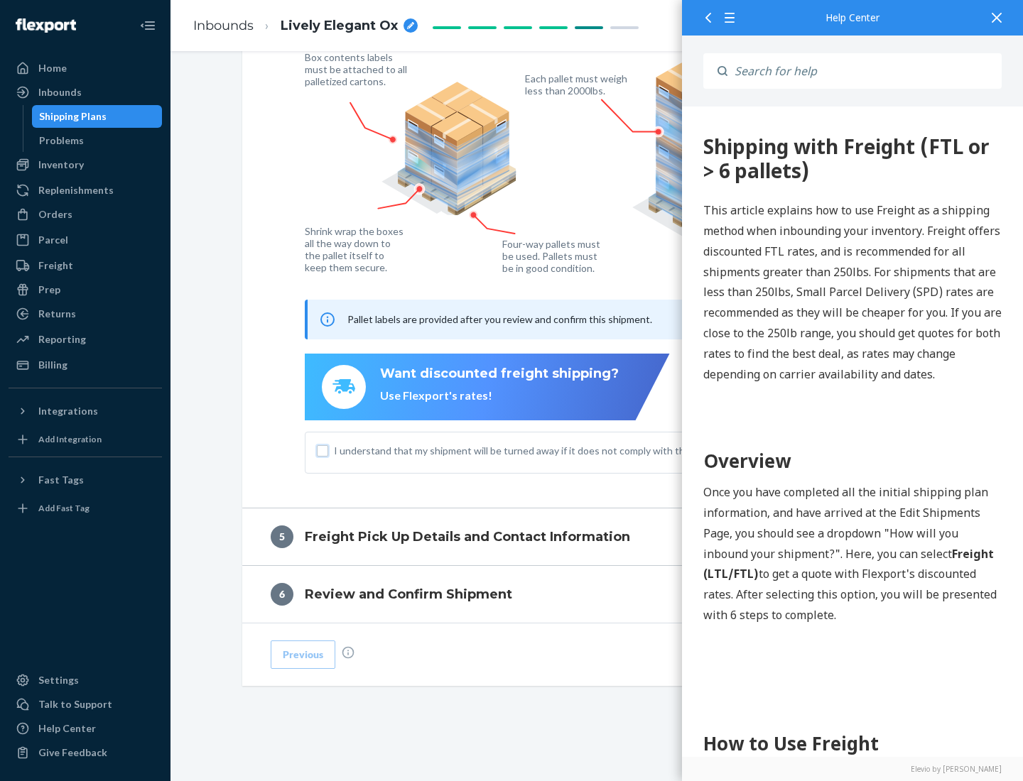
click at [323, 450] on input "I understand that my shipment will be turned away if it does not comply with th…" at bounding box center [322, 450] width 11 height 11
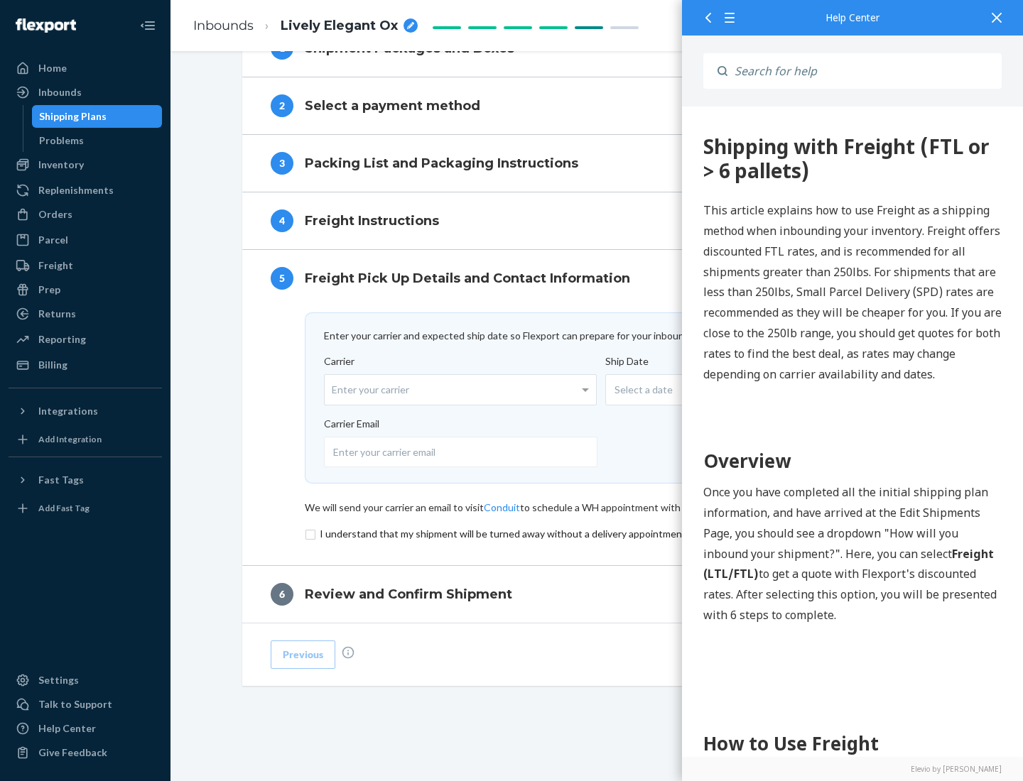
scroll to position [619, 0]
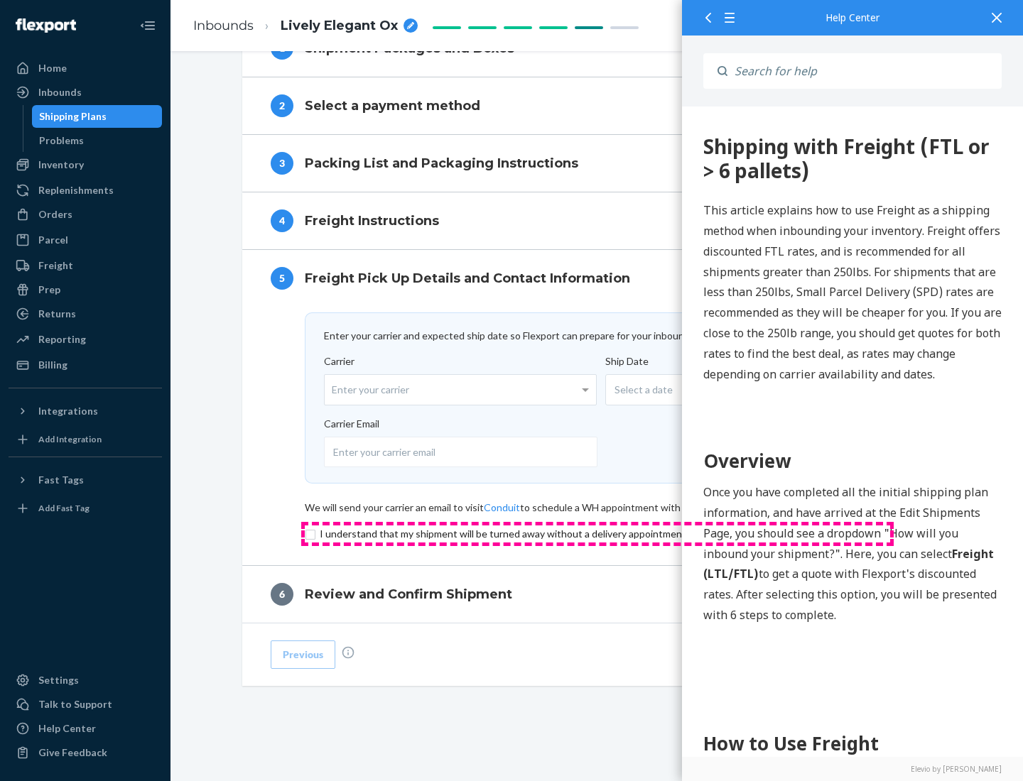
click at [597, 533] on input "checkbox" at bounding box center [597, 534] width 585 height 17
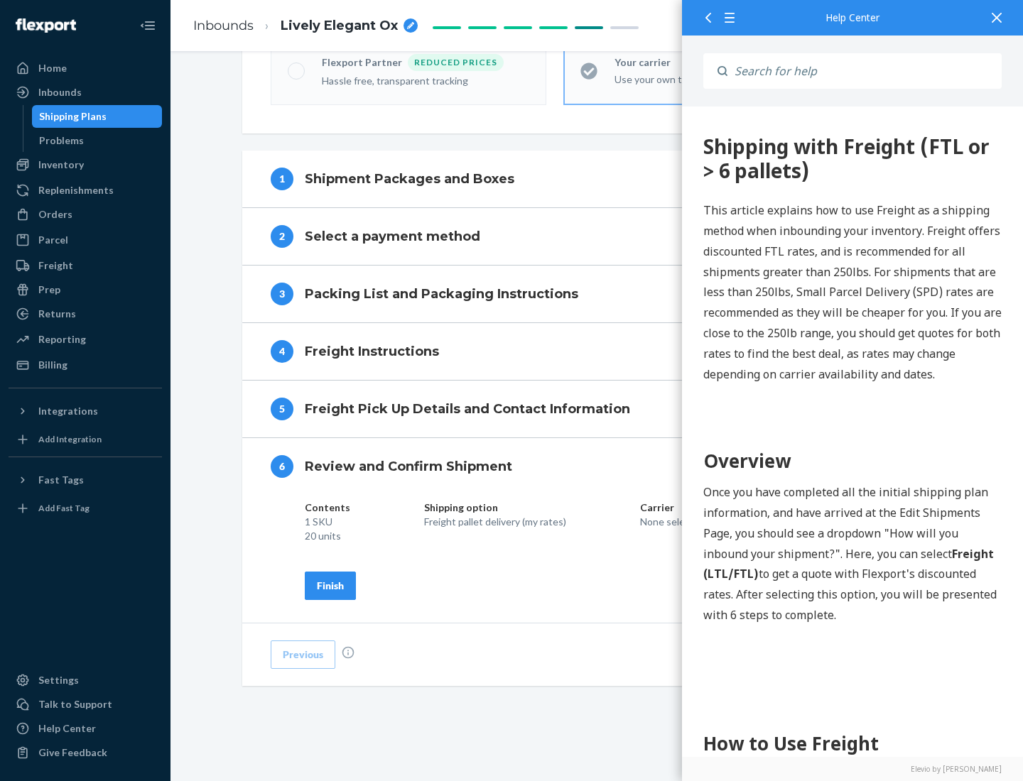
scroll to position [488, 0]
click at [330, 585] on div "Finish" at bounding box center [330, 586] width 27 height 14
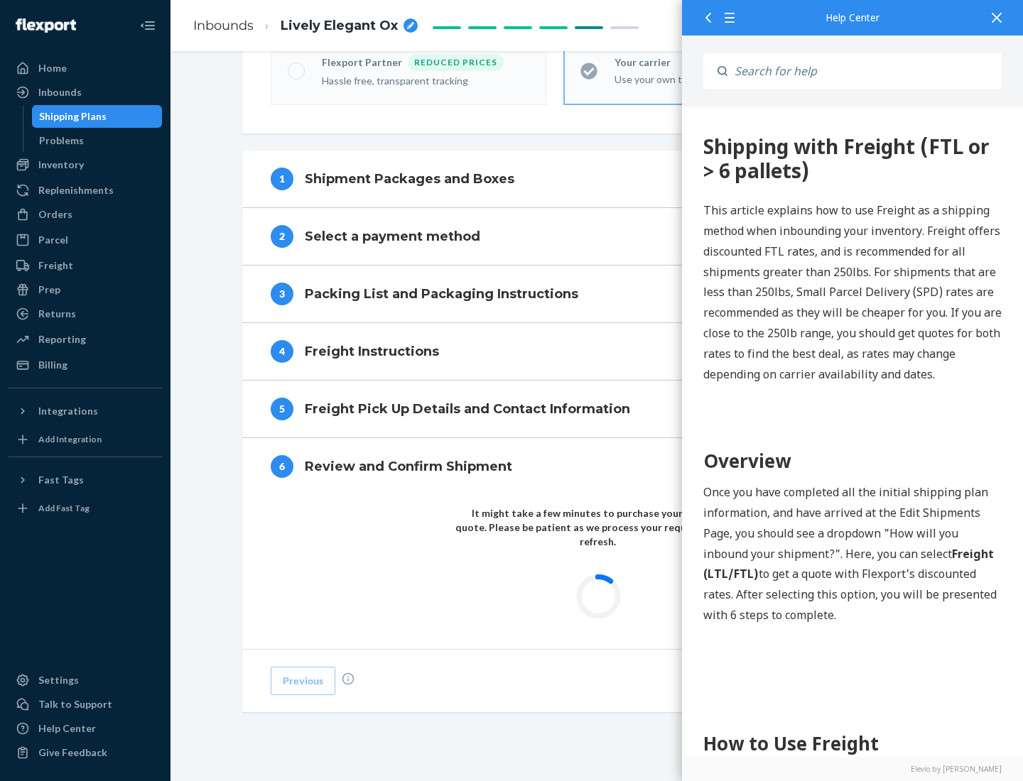
scroll to position [417, 0]
